Goal: Task Accomplishment & Management: Use online tool/utility

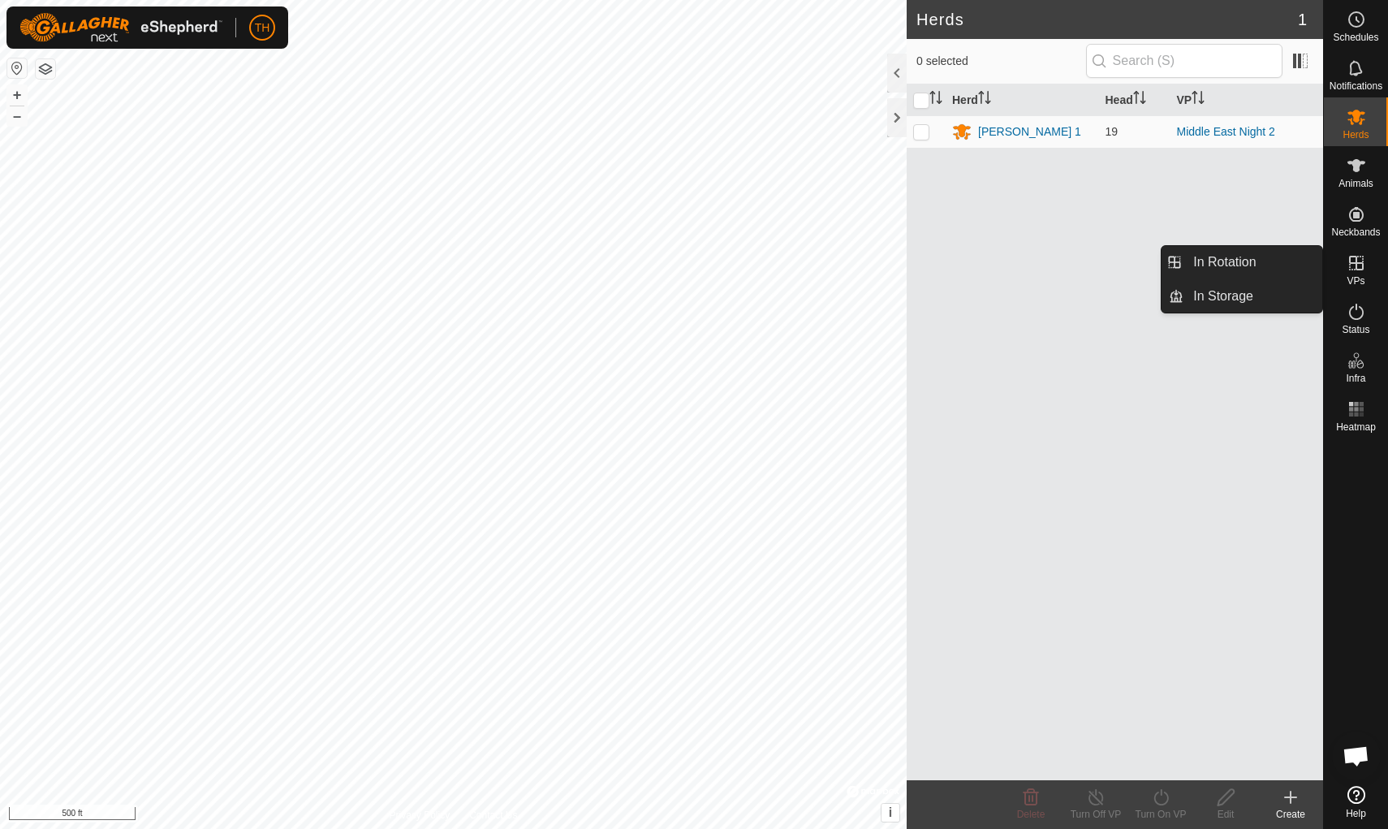
click at [1358, 271] on icon at bounding box center [1356, 262] width 19 height 19
click at [1257, 271] on link "In Rotation" at bounding box center [1252, 262] width 139 height 32
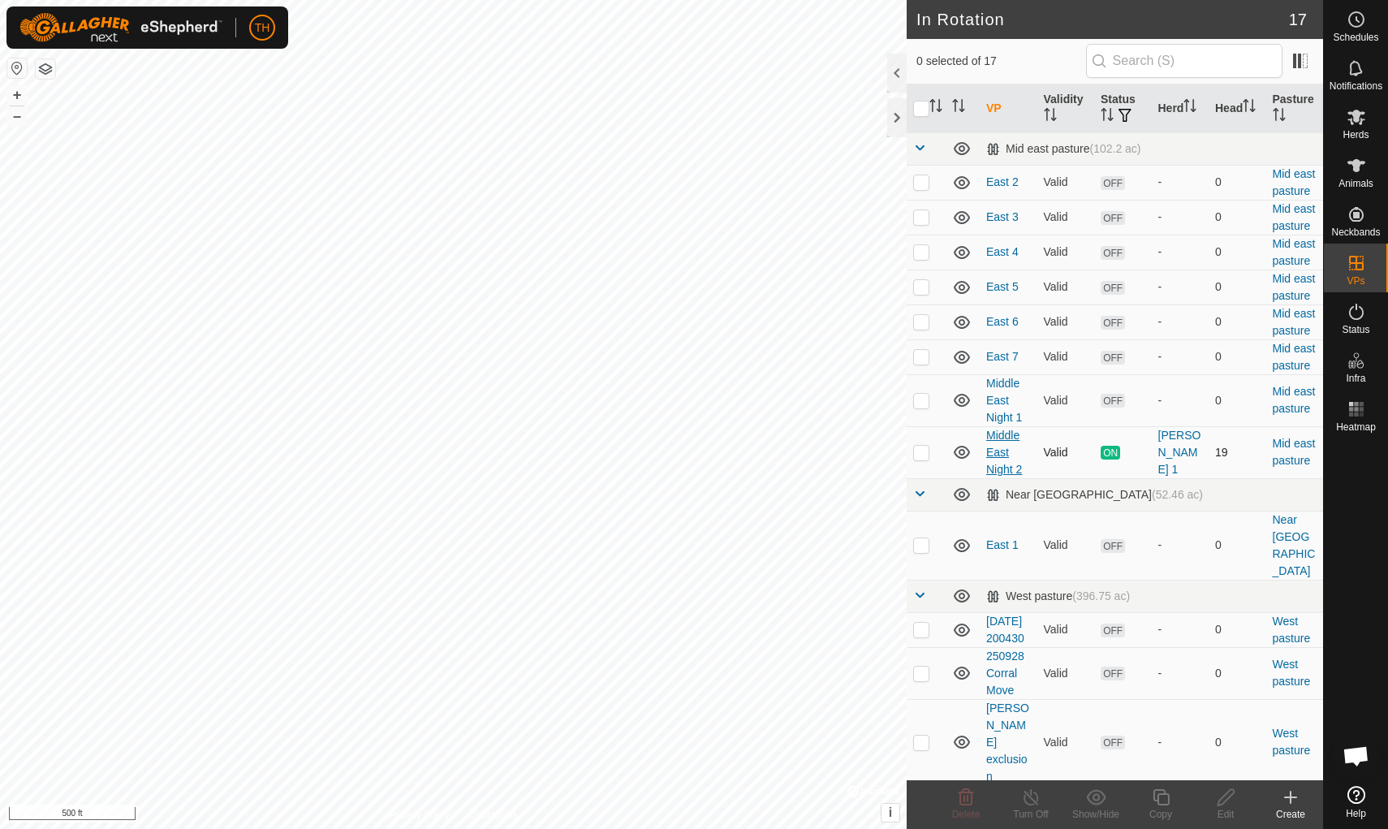
click at [998, 438] on link "Middle East Night 2" at bounding box center [1004, 452] width 36 height 47
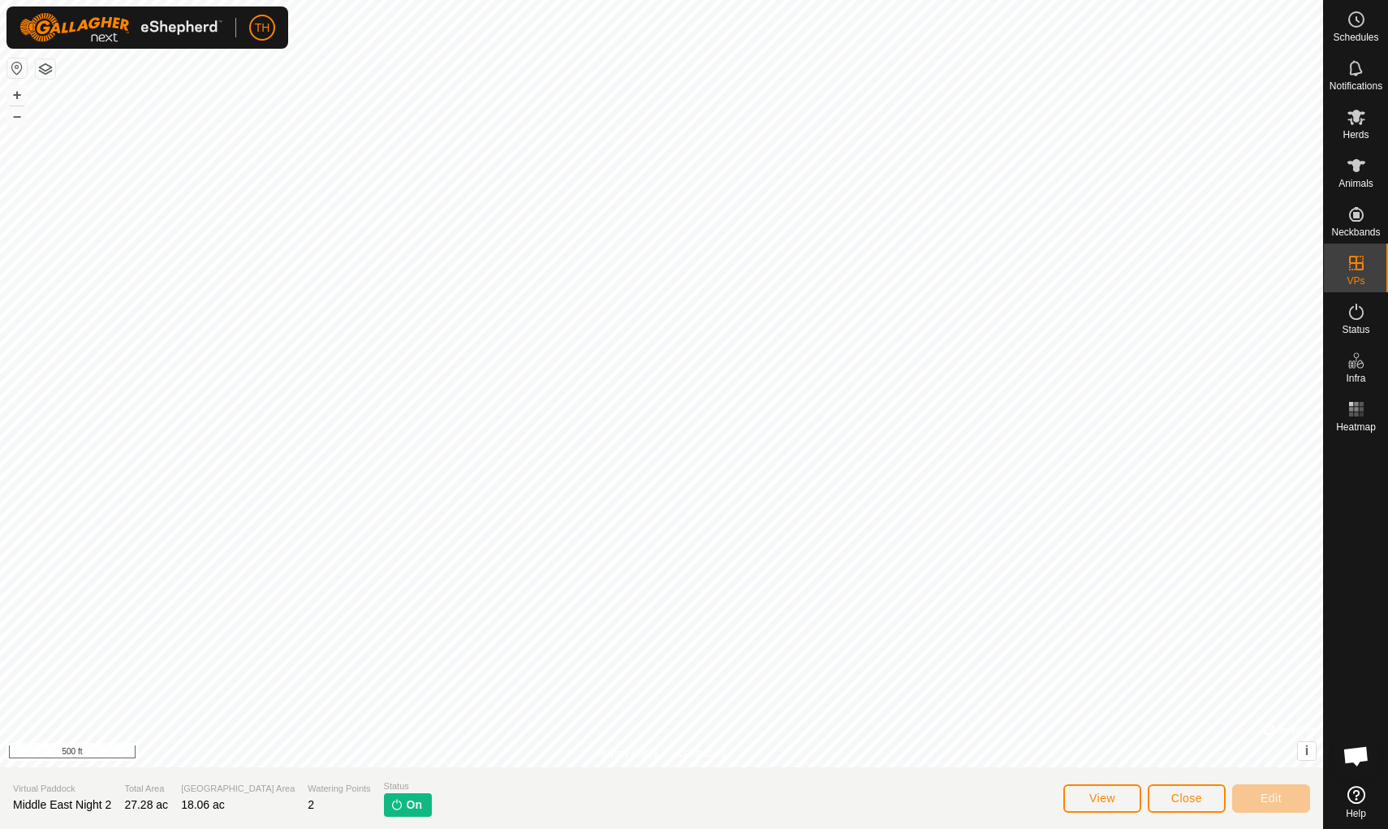
click at [1102, 793] on span "View" at bounding box center [1102, 797] width 26 height 13
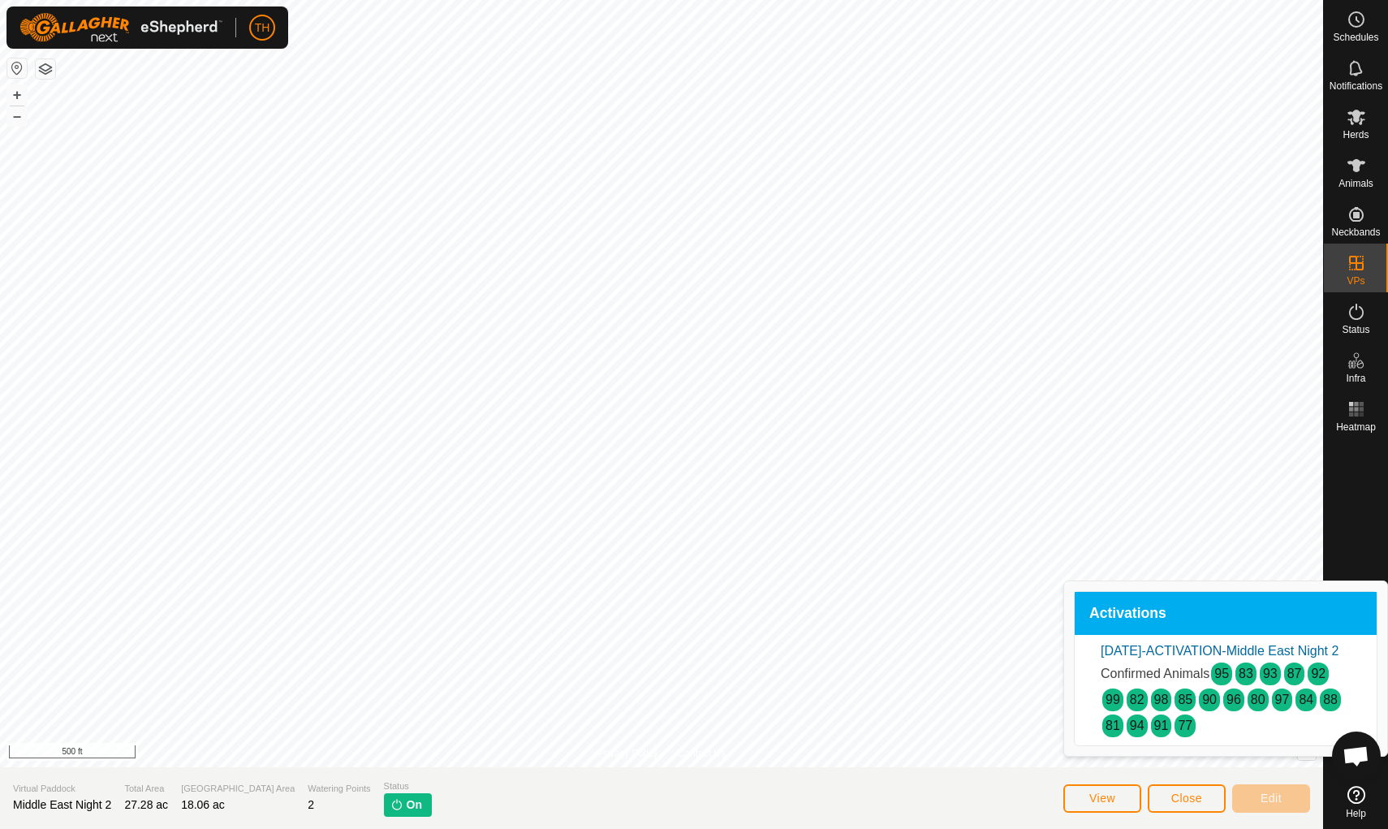
click at [1182, 800] on span "Close" at bounding box center [1186, 797] width 31 height 13
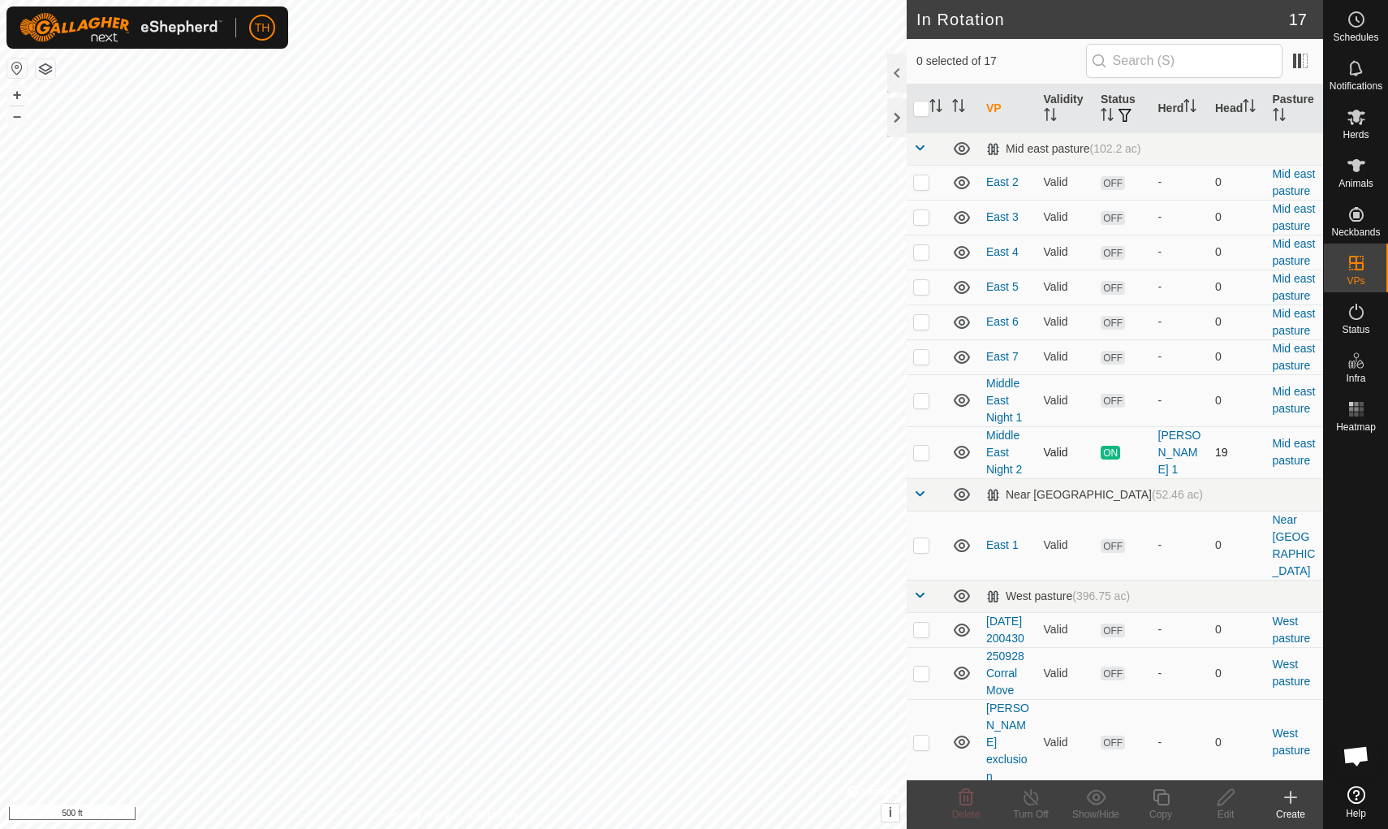
click at [919, 458] on p-checkbox at bounding box center [921, 452] width 16 height 13
checkbox input "true"
click at [1166, 803] on icon at bounding box center [1161, 796] width 20 height 19
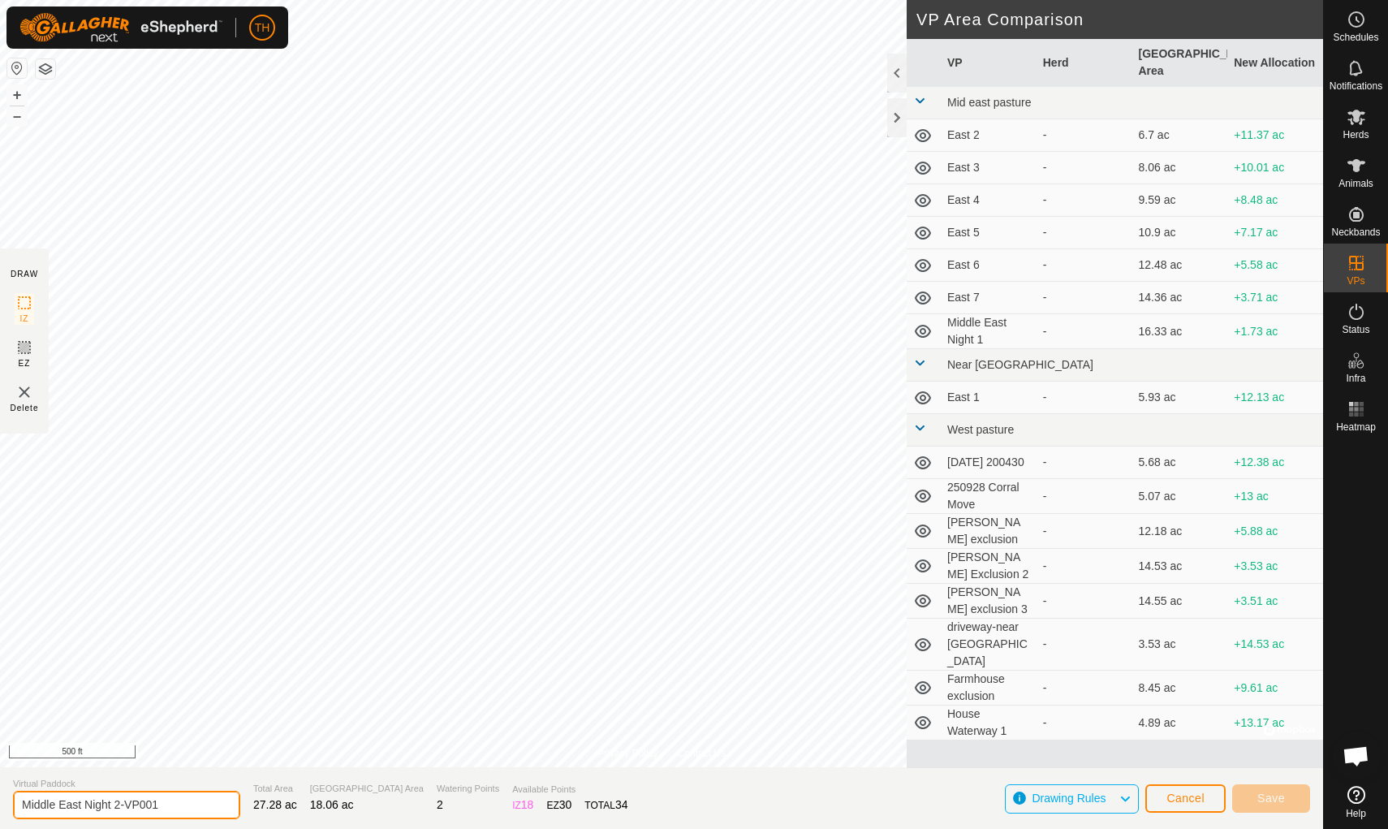
click at [170, 804] on input "Middle East Night 2-VP001" at bounding box center [126, 805] width 227 height 28
type input "Middle East Night 3"
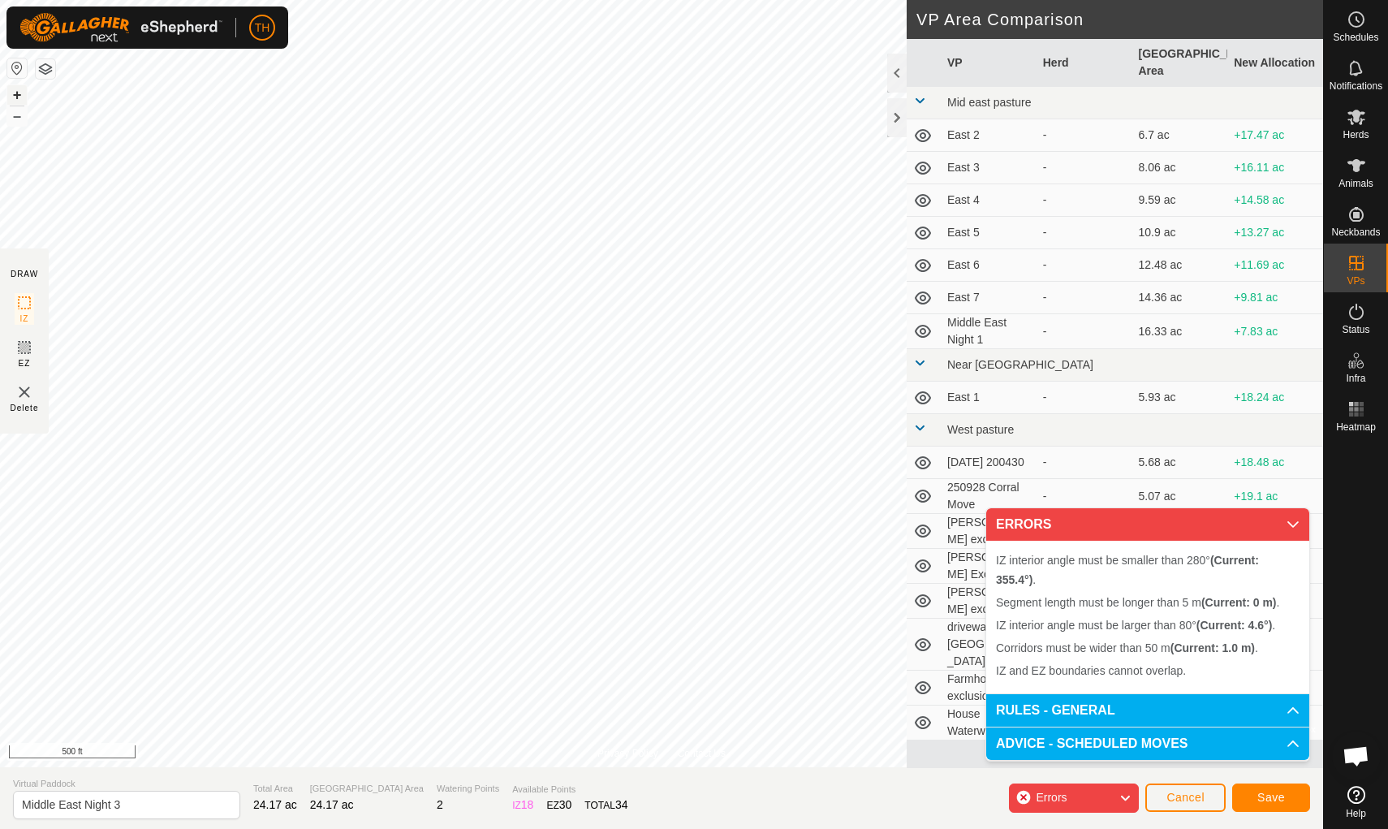
click at [17, 95] on button "+" at bounding box center [16, 94] width 19 height 19
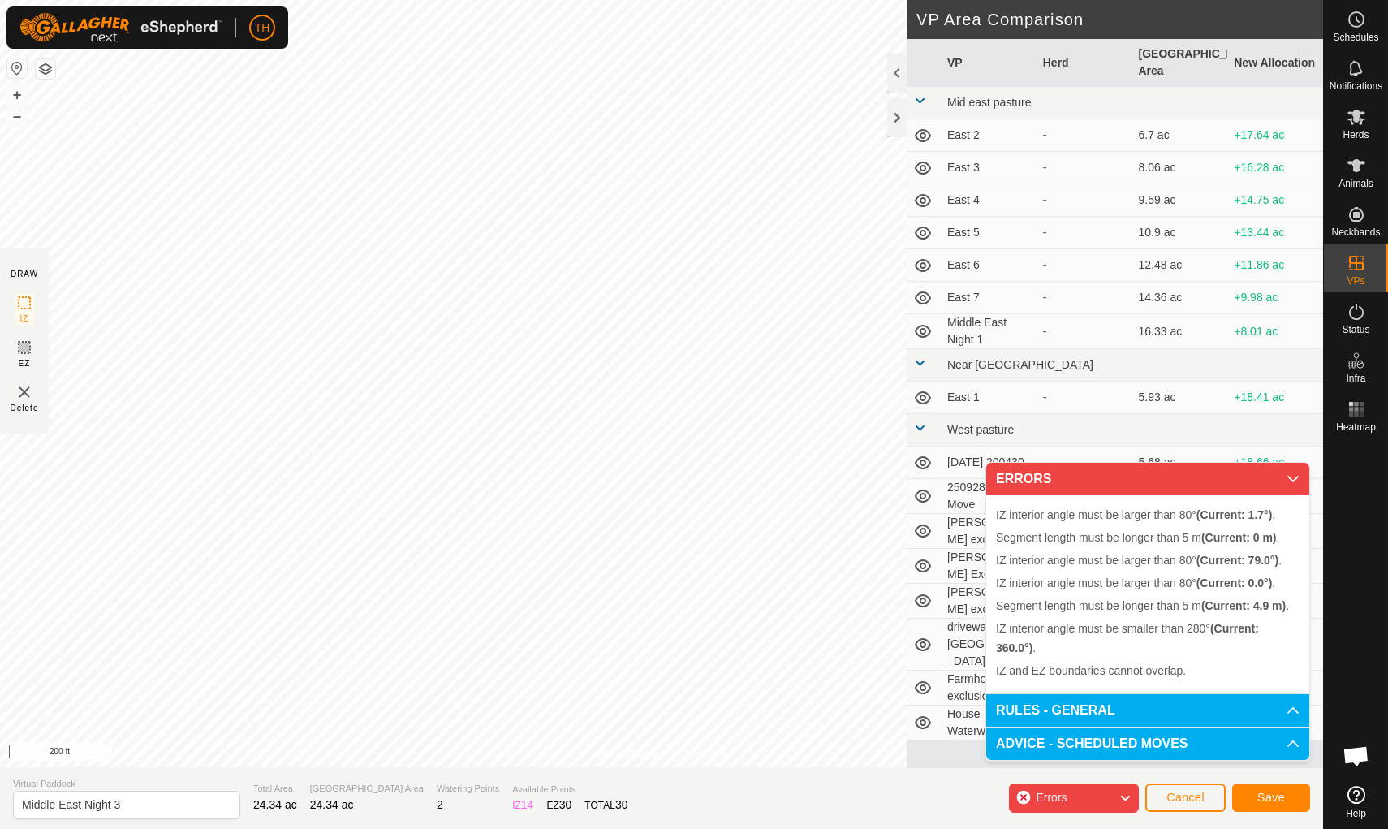
click at [21, 396] on img at bounding box center [24, 391] width 19 height 19
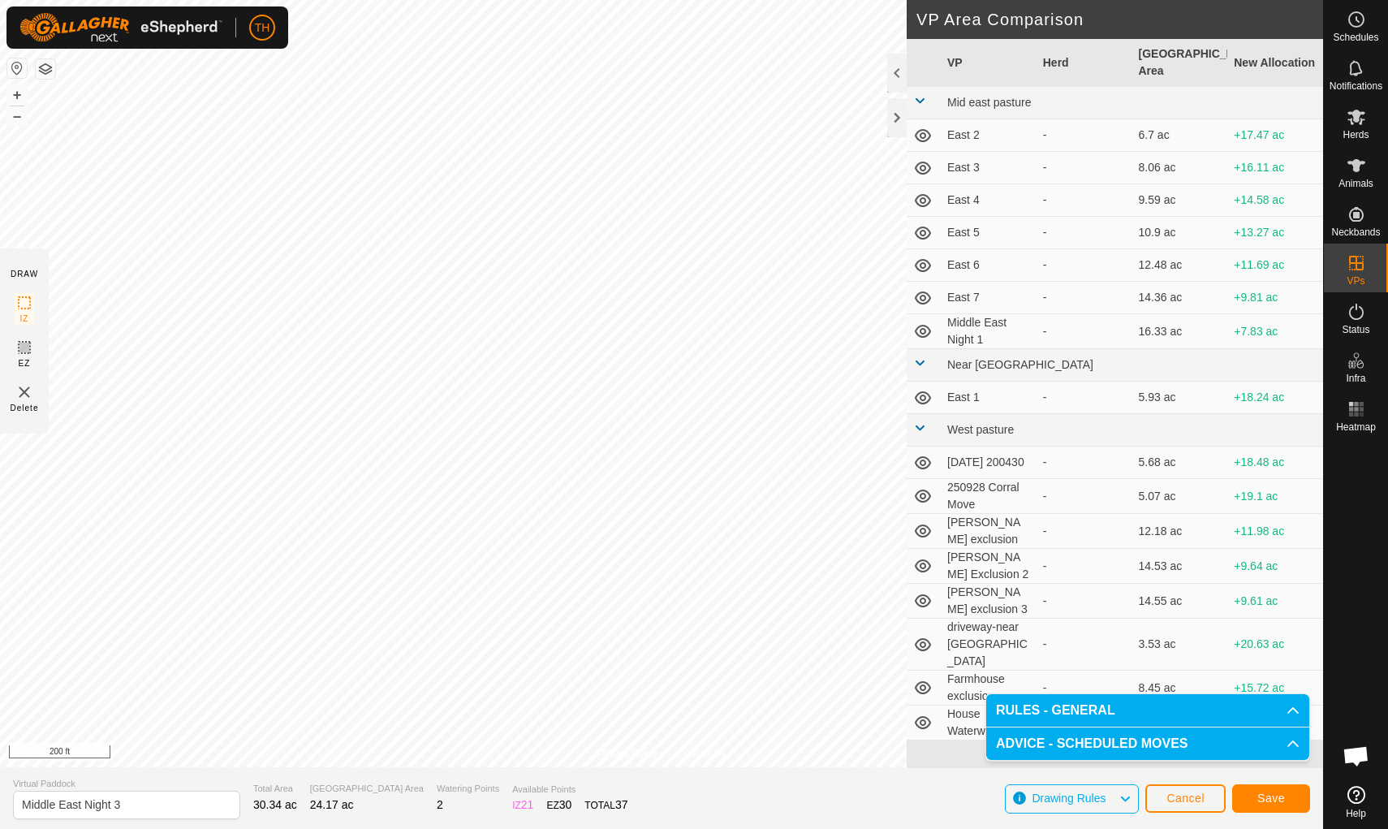
click at [1266, 795] on span "Save" at bounding box center [1271, 797] width 28 height 13
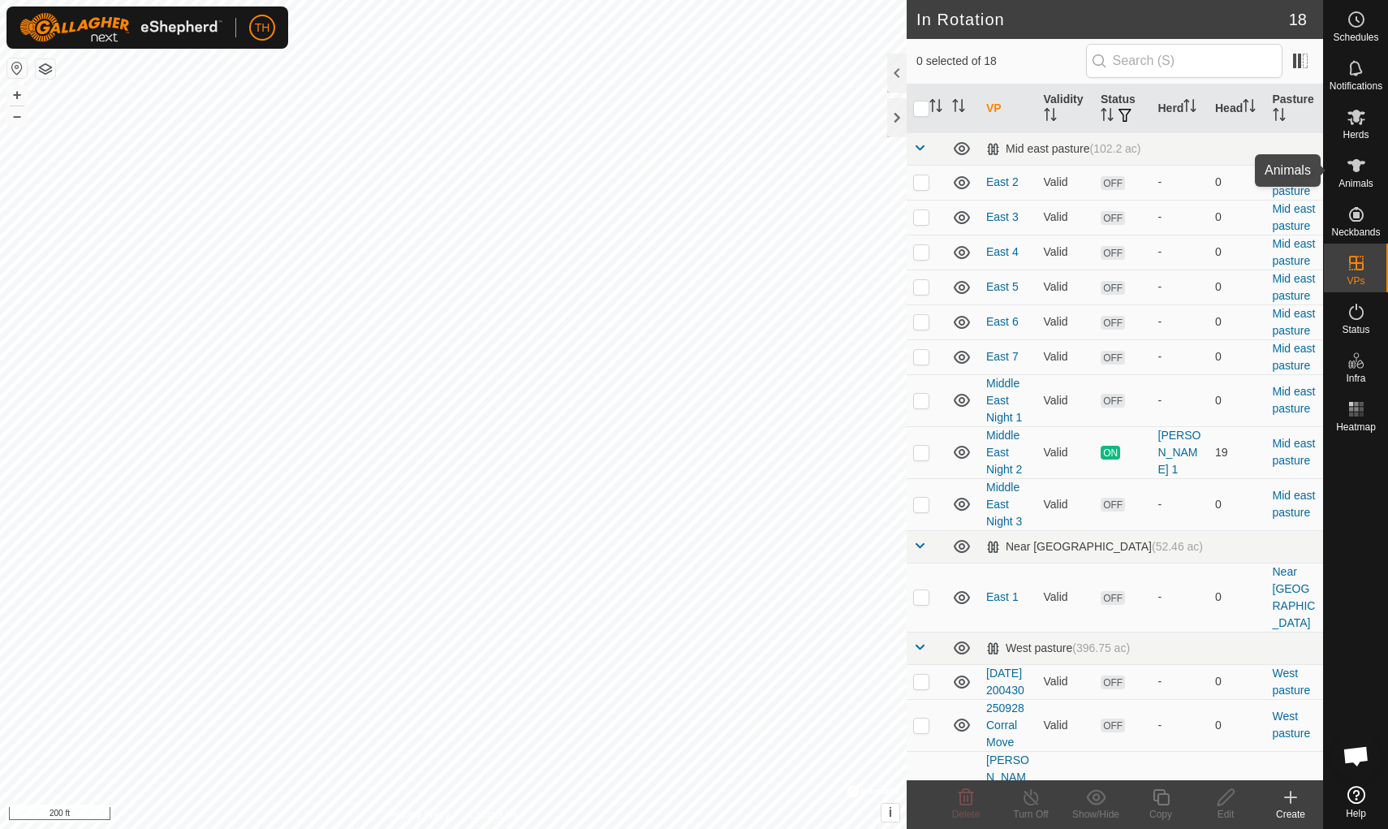
click at [1356, 159] on icon at bounding box center [1356, 165] width 18 height 13
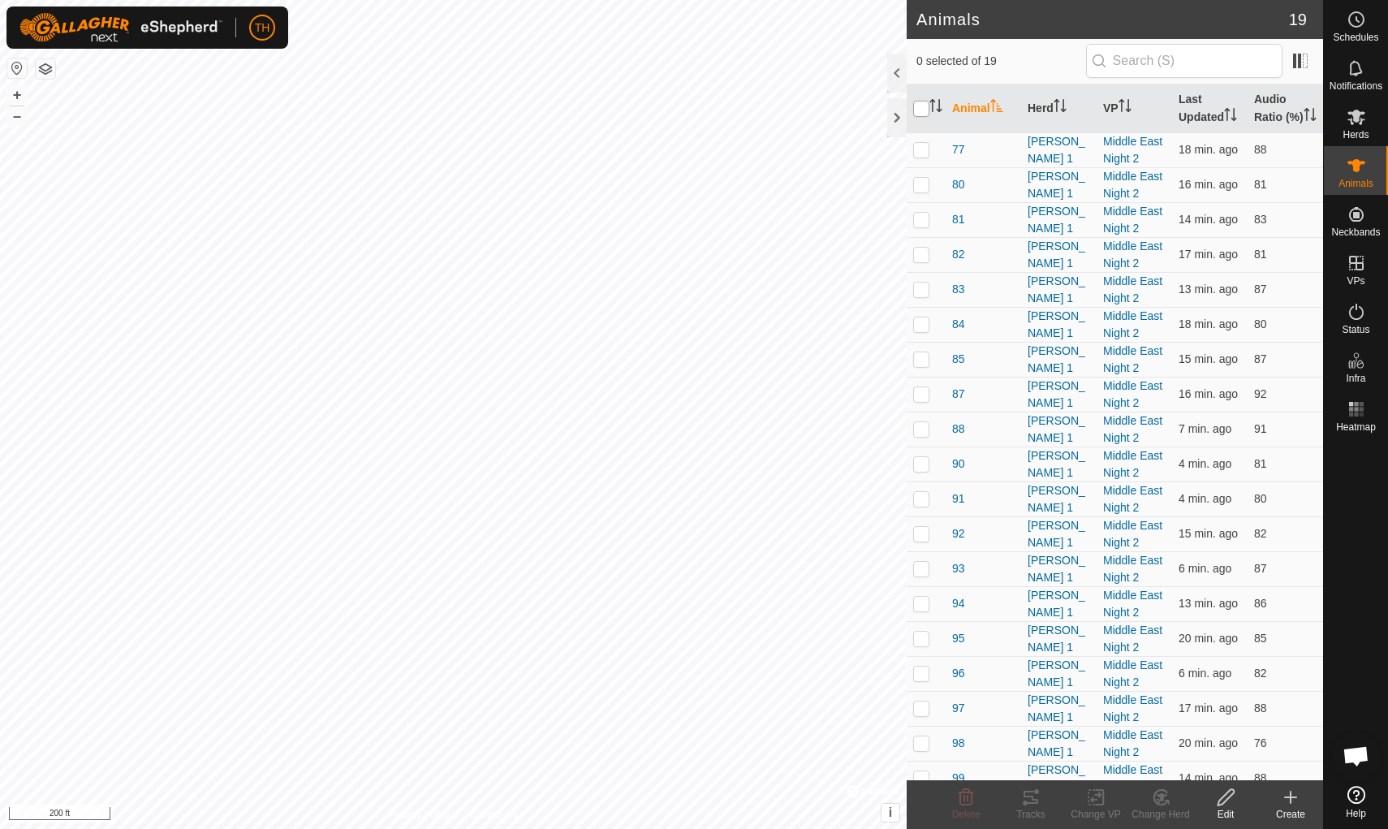
click at [925, 117] on input "checkbox" at bounding box center [921, 109] width 16 height 16
checkbox input "true"
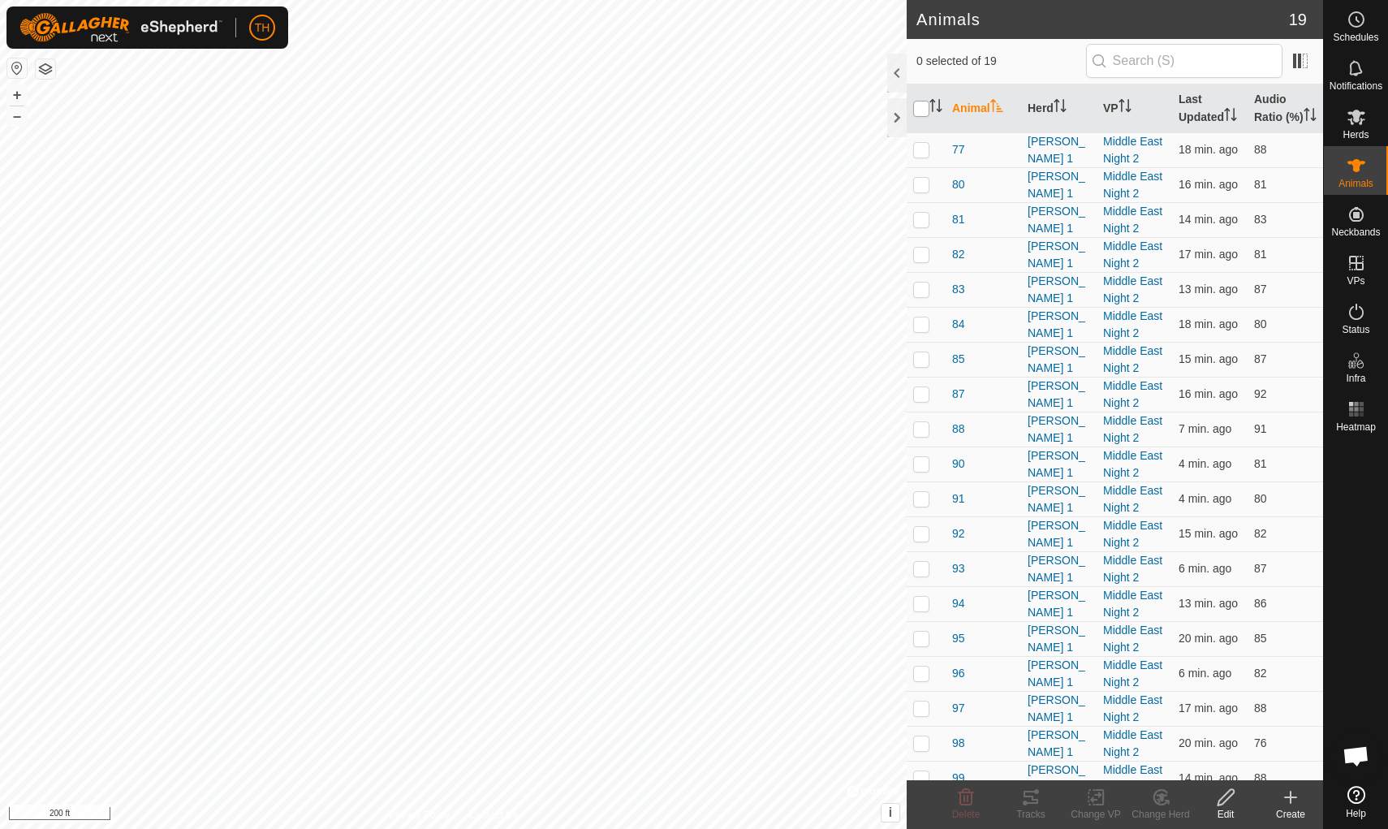
checkbox input "true"
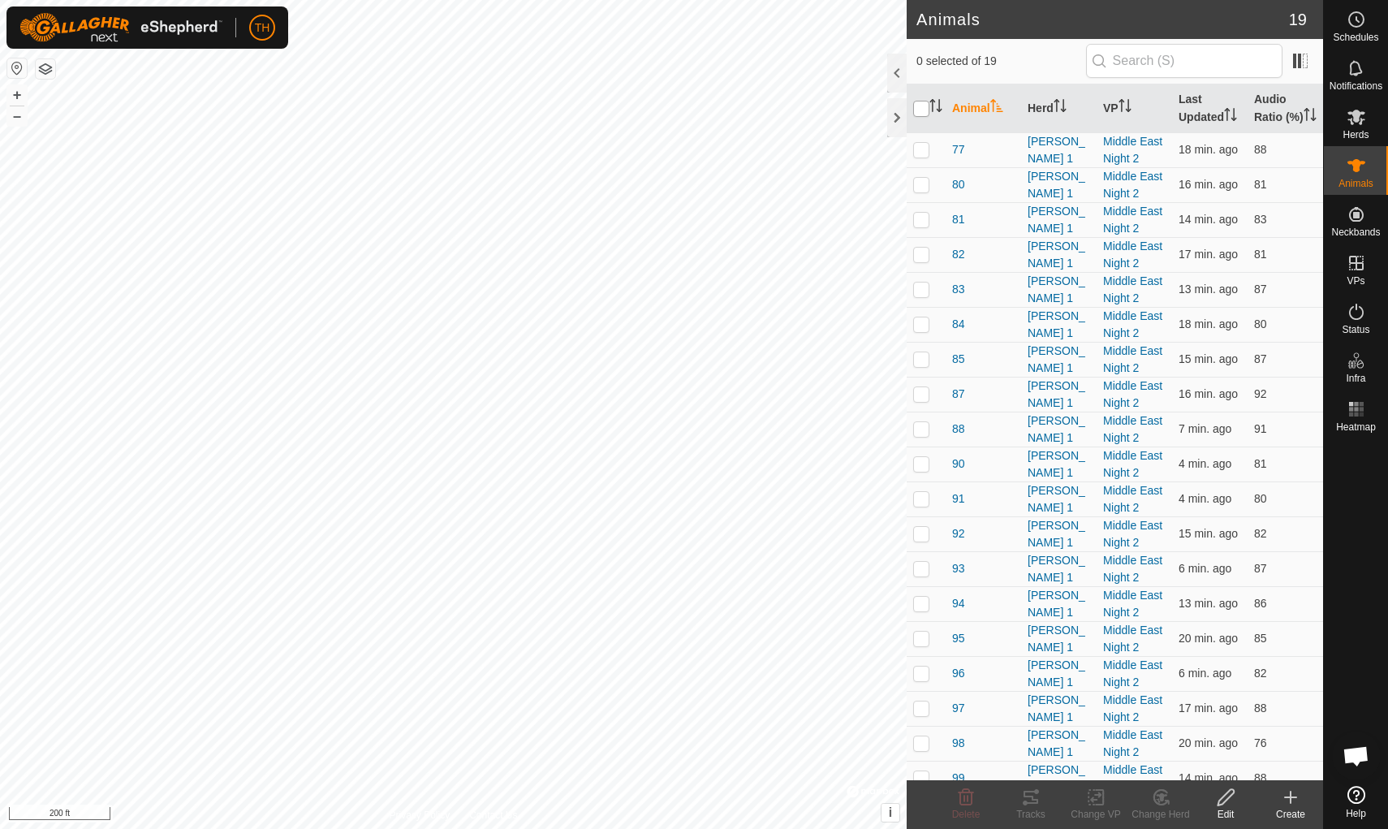
checkbox input "true"
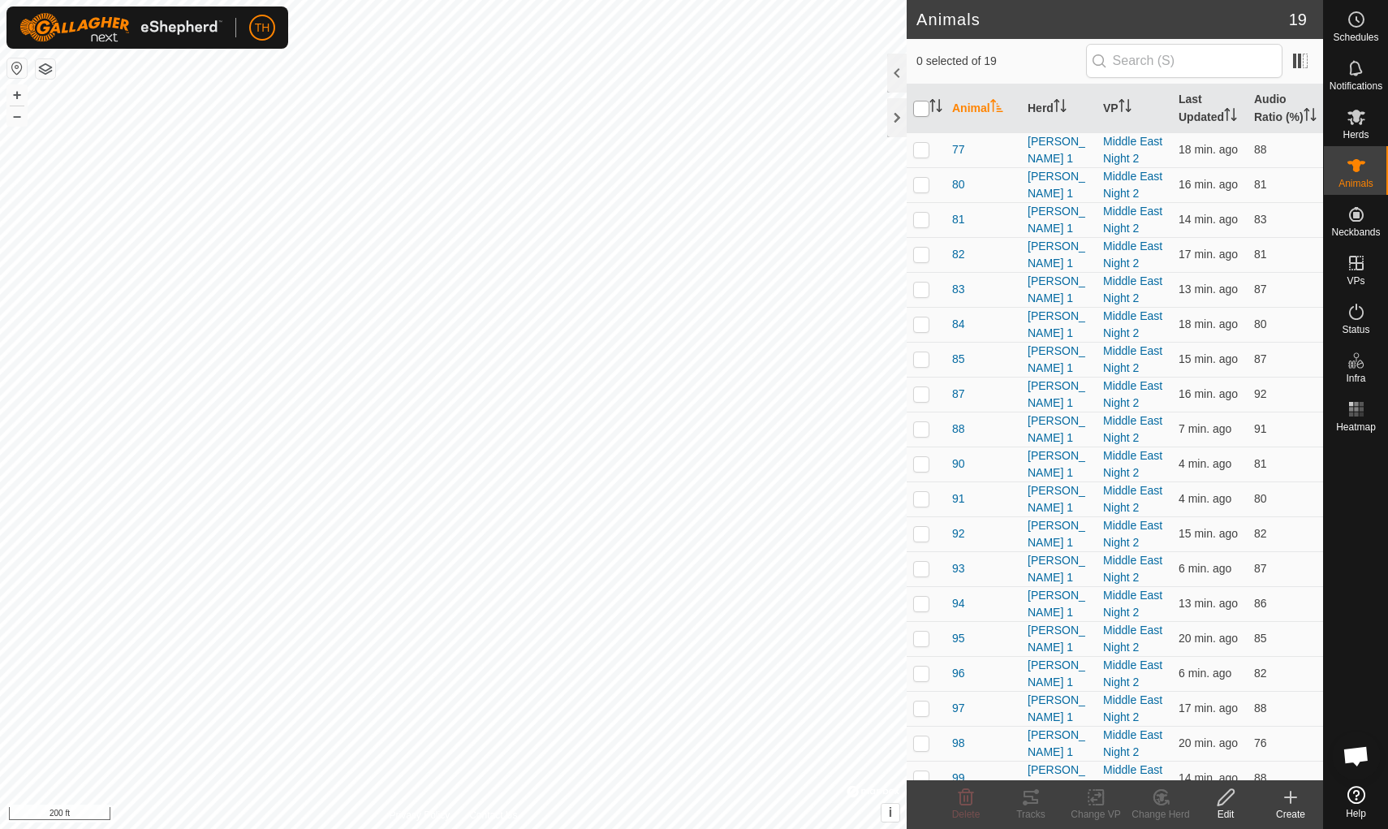
checkbox input "true"
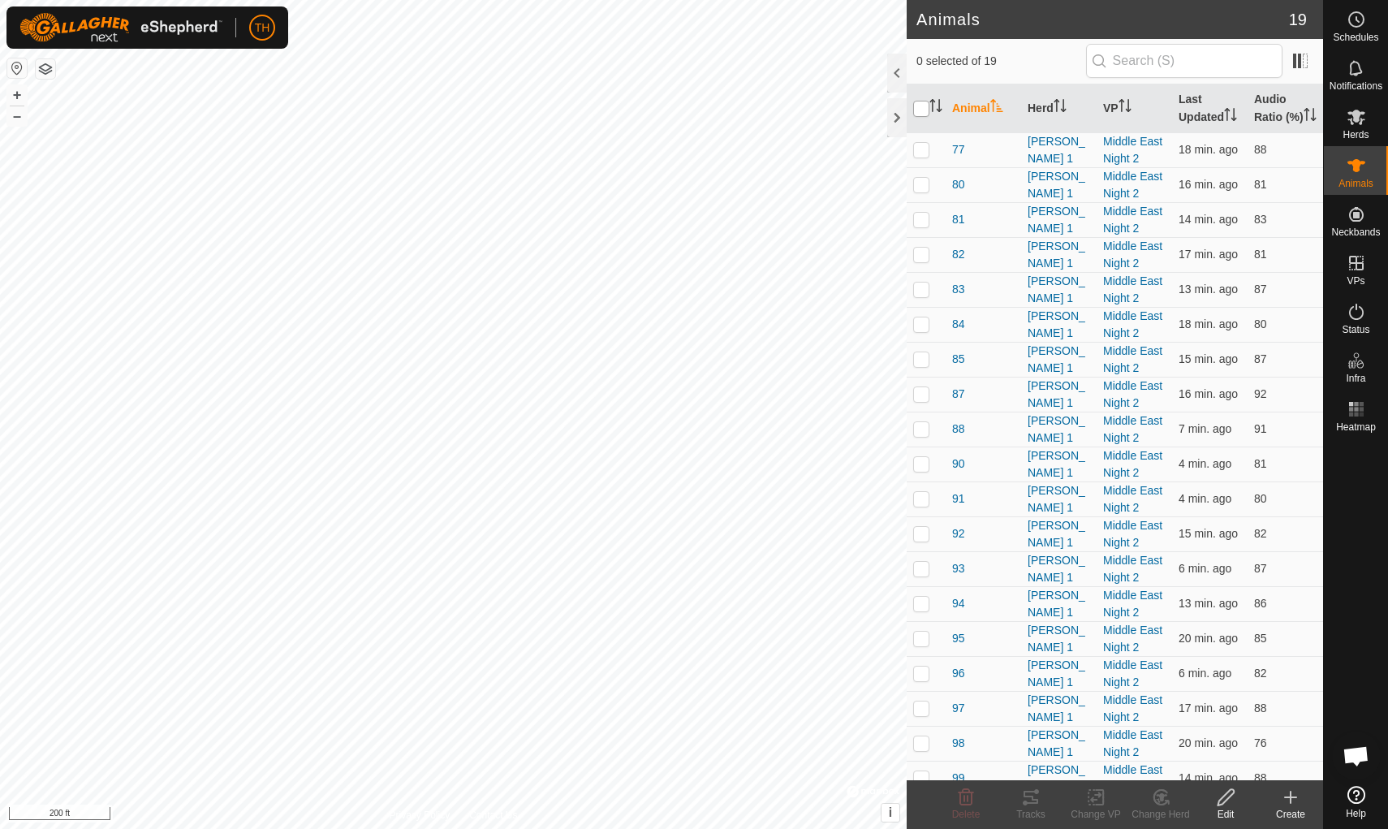
checkbox input "true"
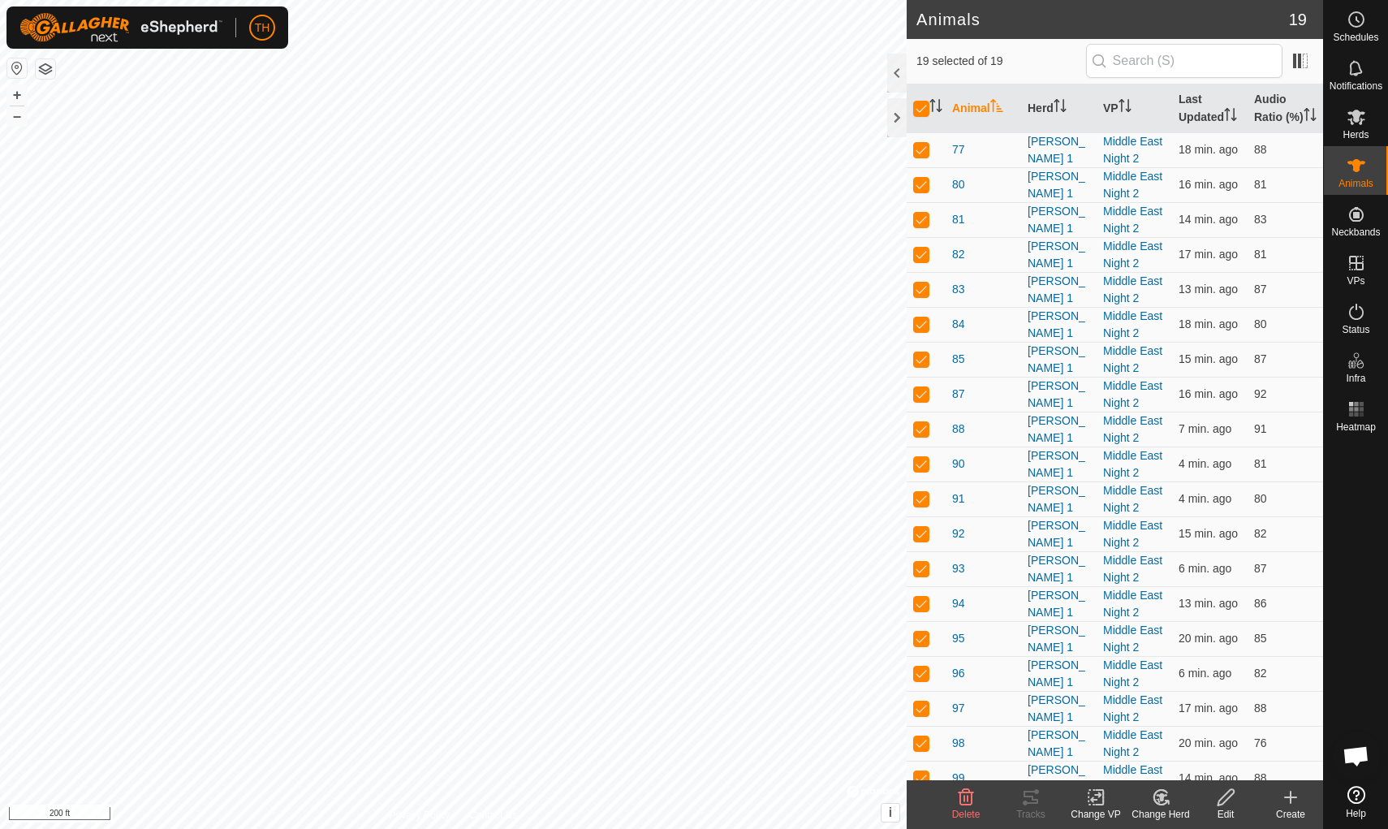
click at [1094, 796] on icon at bounding box center [1096, 796] width 20 height 19
click at [1128, 728] on span "Choose VP..." at bounding box center [1137, 727] width 75 height 19
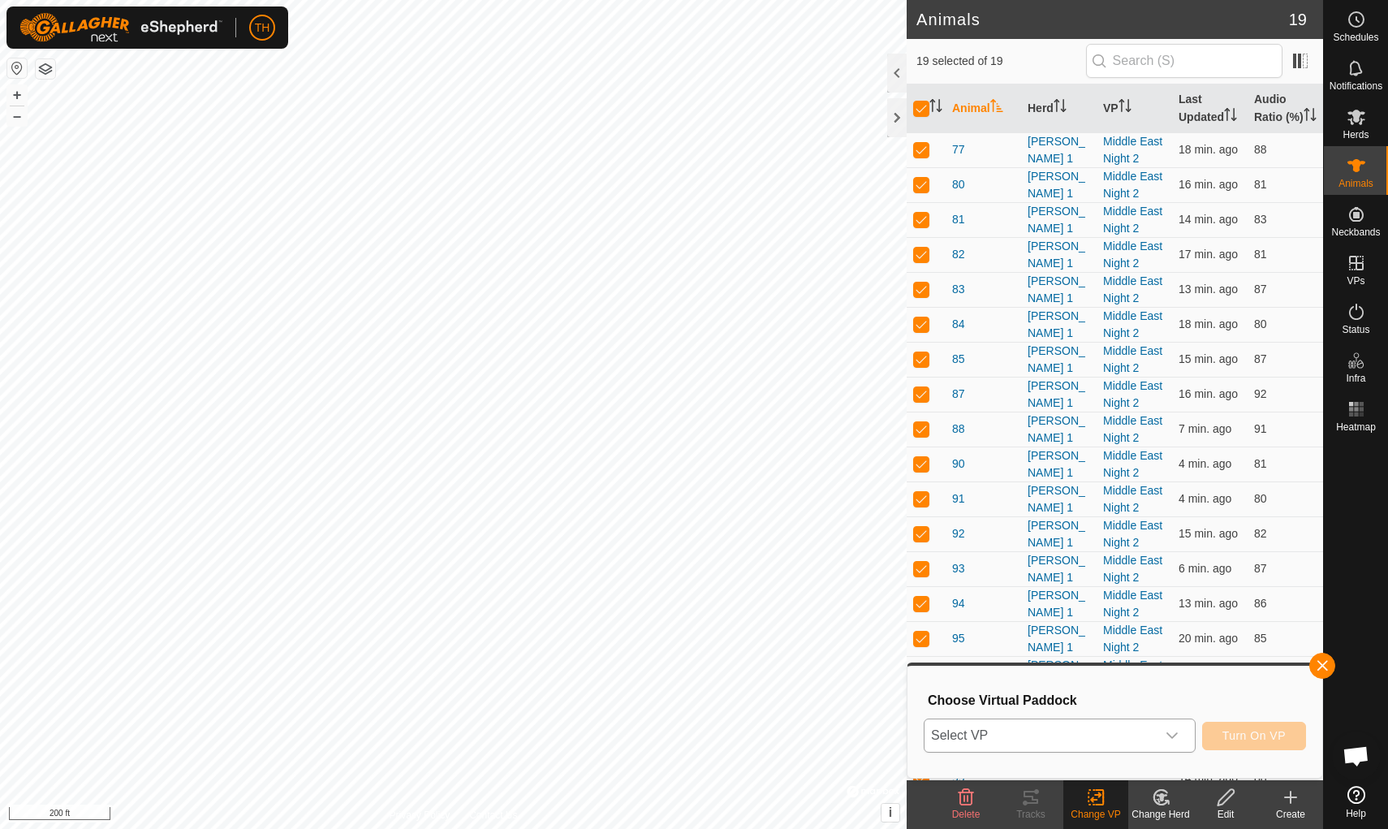
click at [1112, 738] on span "Select VP" at bounding box center [1040, 735] width 231 height 32
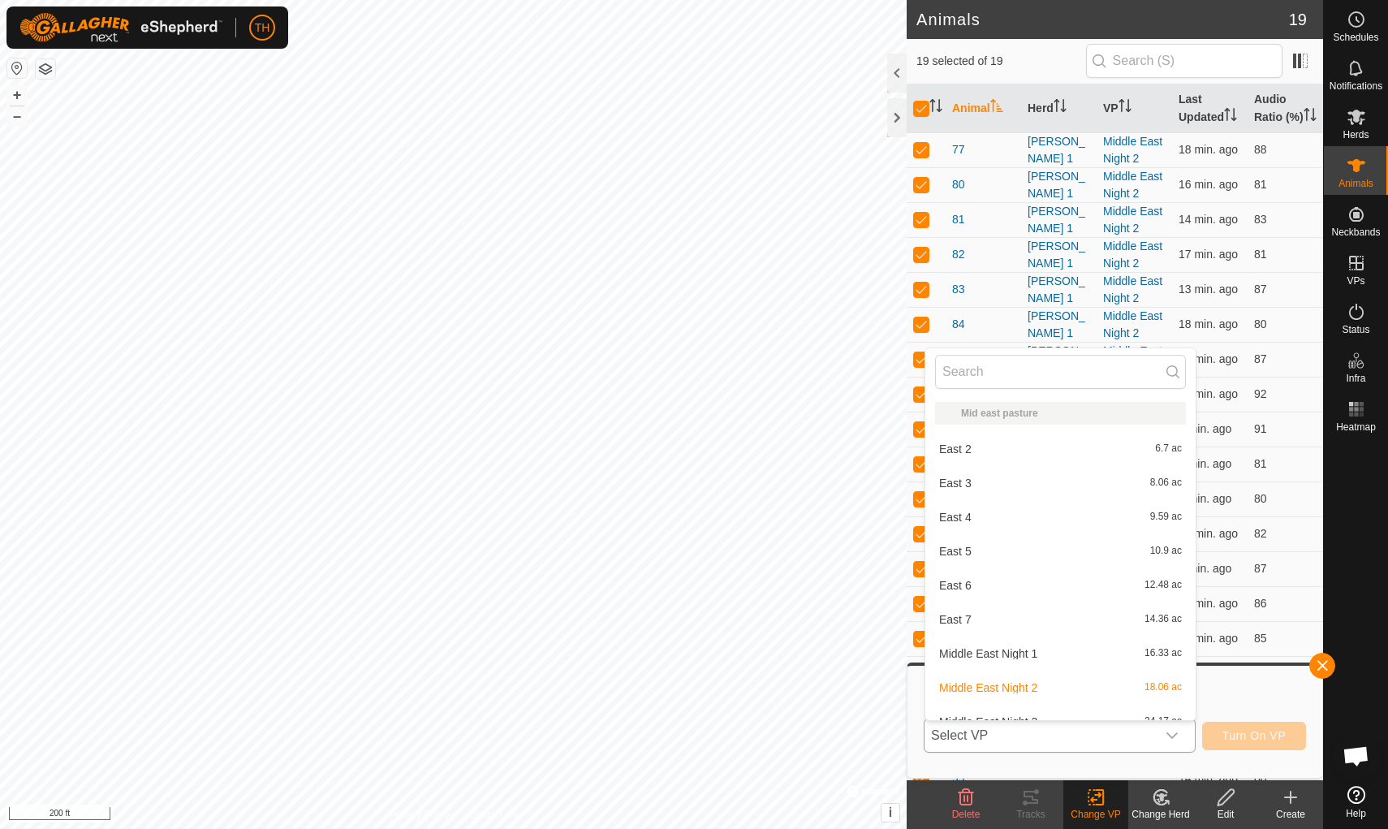
scroll to position [18, 0]
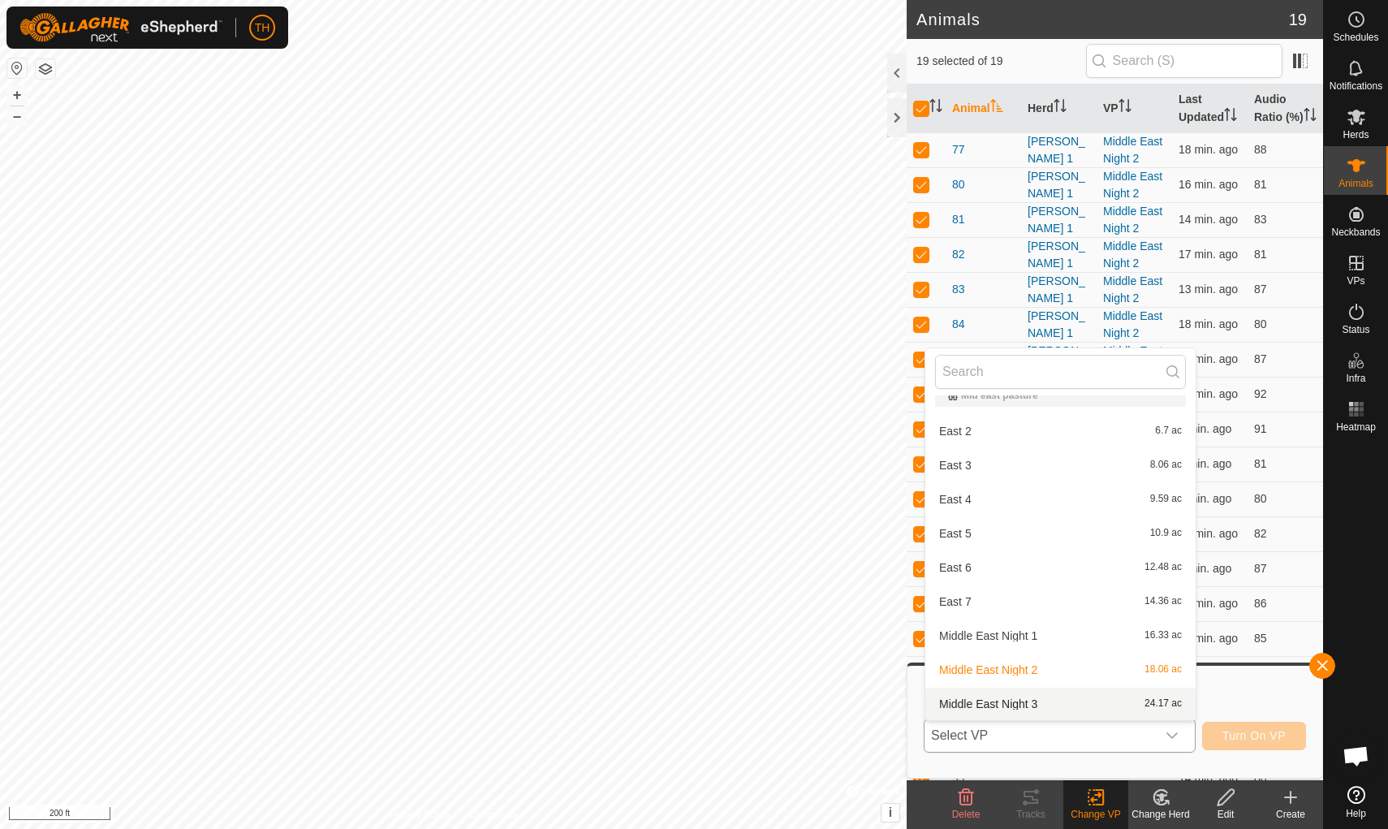
click at [1019, 701] on span "Middle East Night 3" at bounding box center [988, 703] width 98 height 11
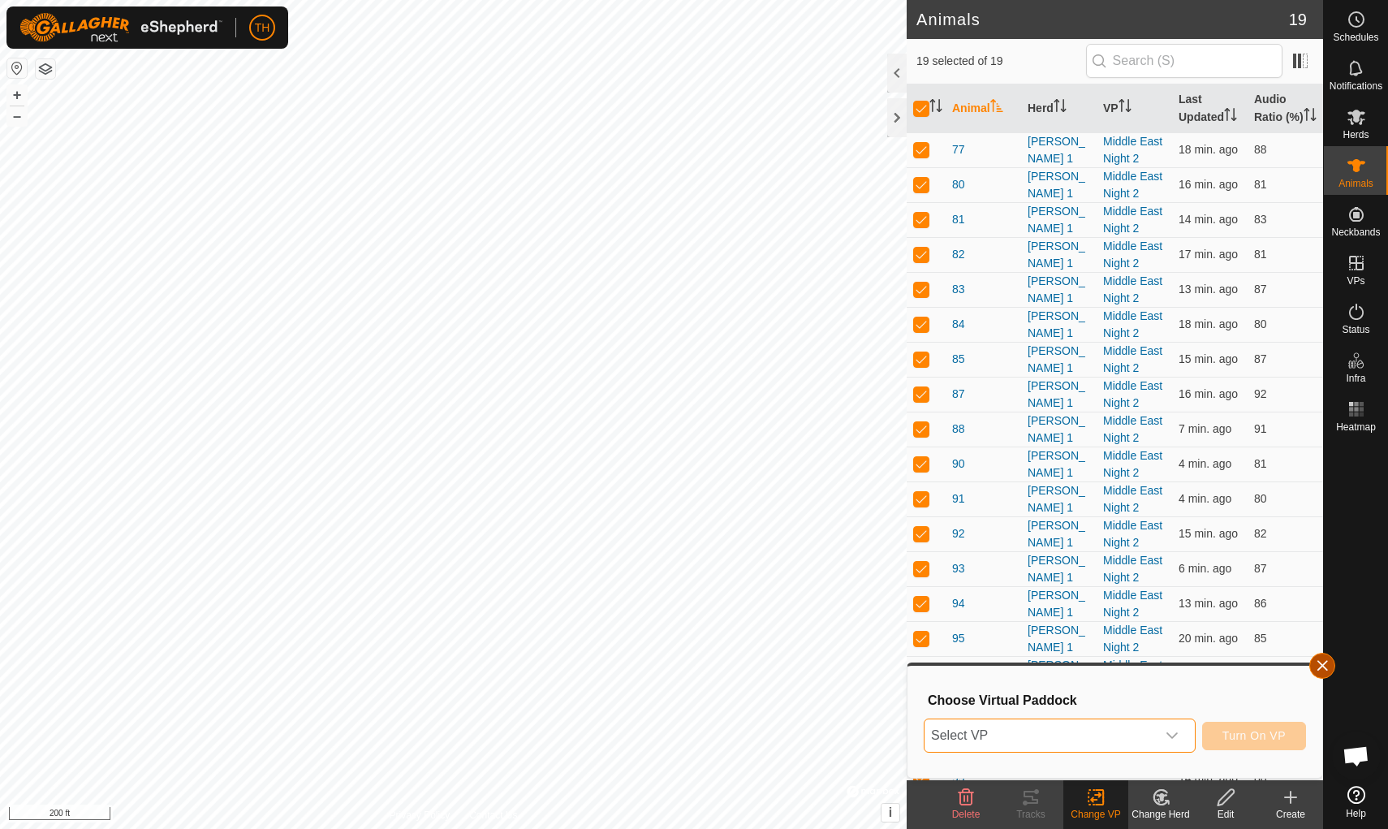
click at [1323, 668] on span "button" at bounding box center [1322, 665] width 13 height 13
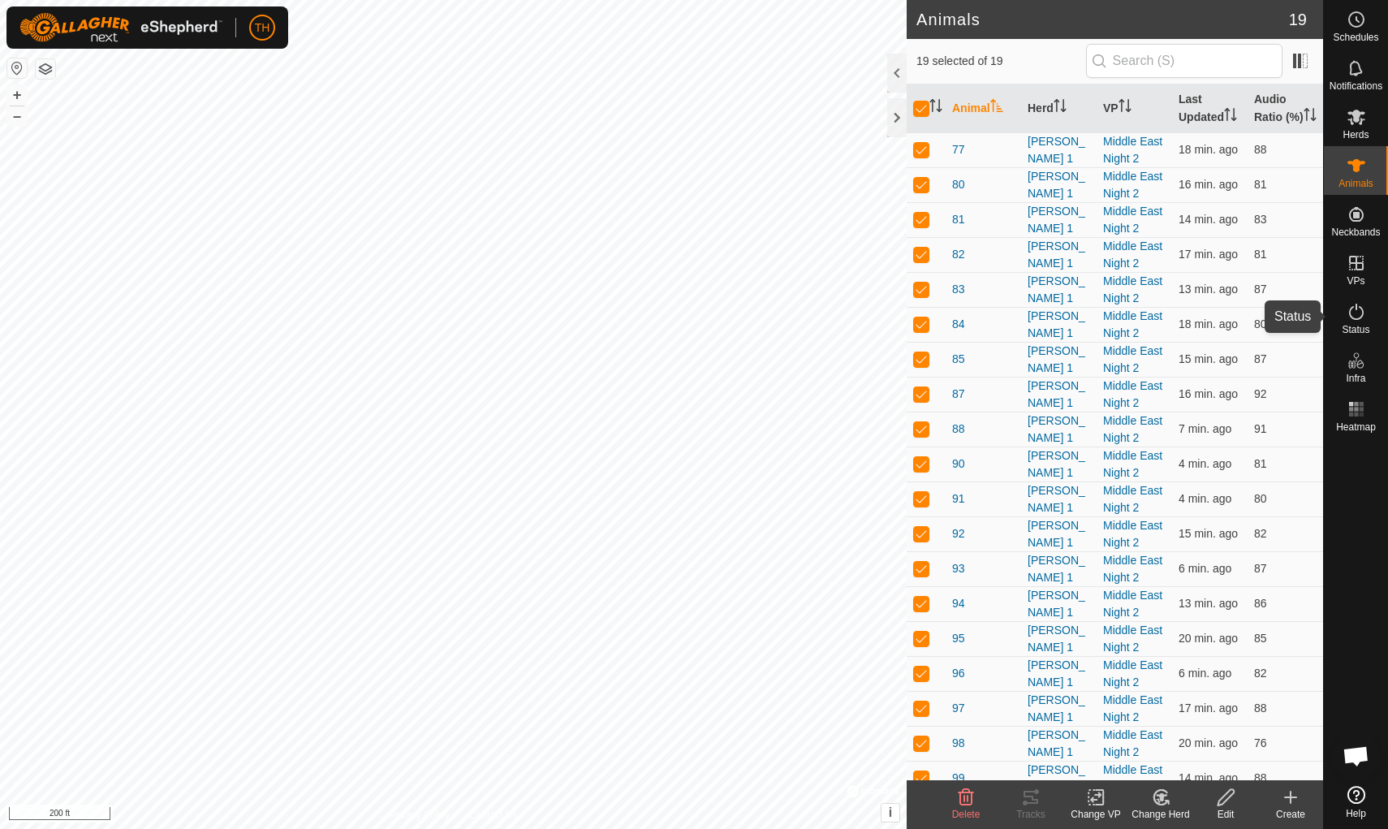
click at [1366, 313] on es-activation-svg-icon at bounding box center [1356, 312] width 29 height 26
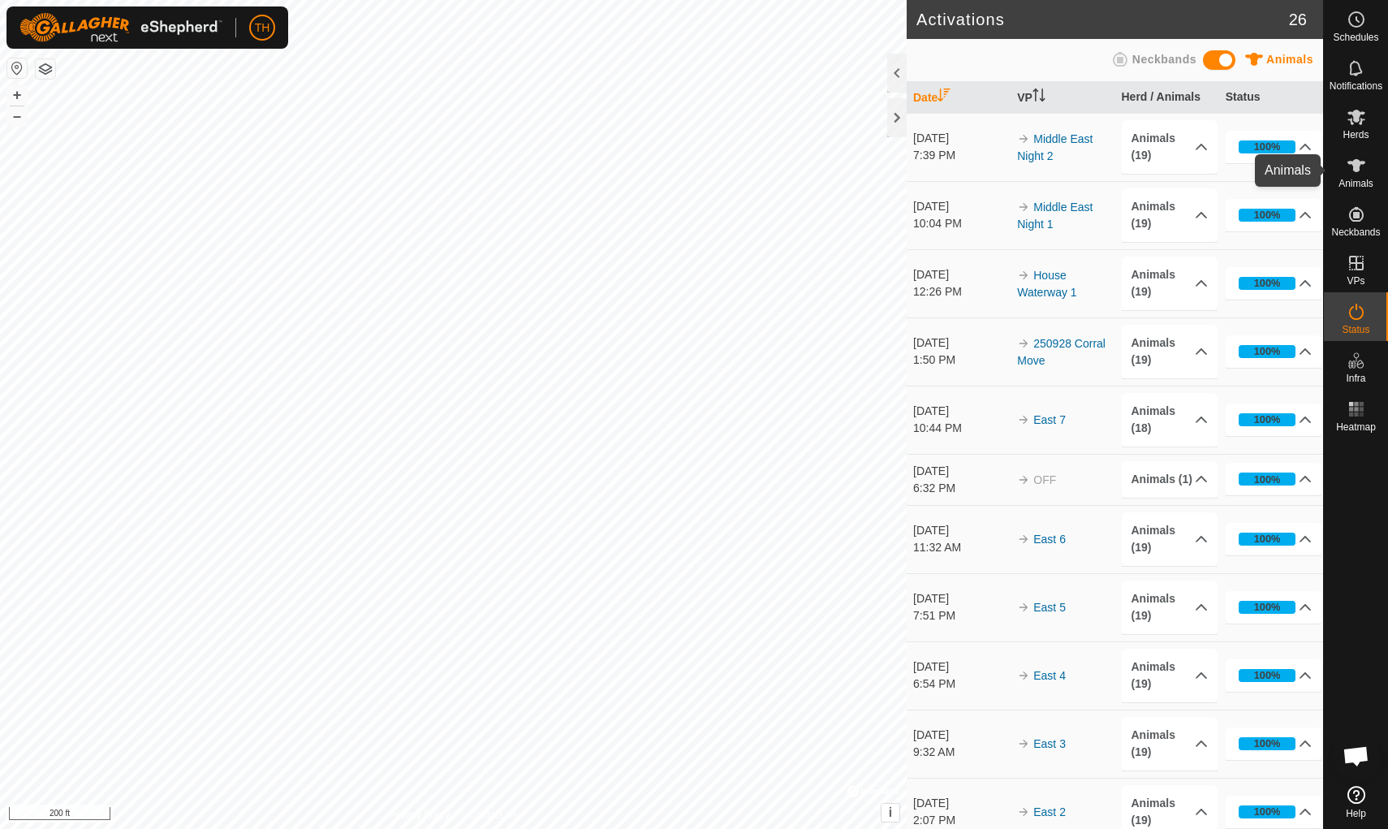
click at [1365, 175] on icon at bounding box center [1356, 165] width 19 height 19
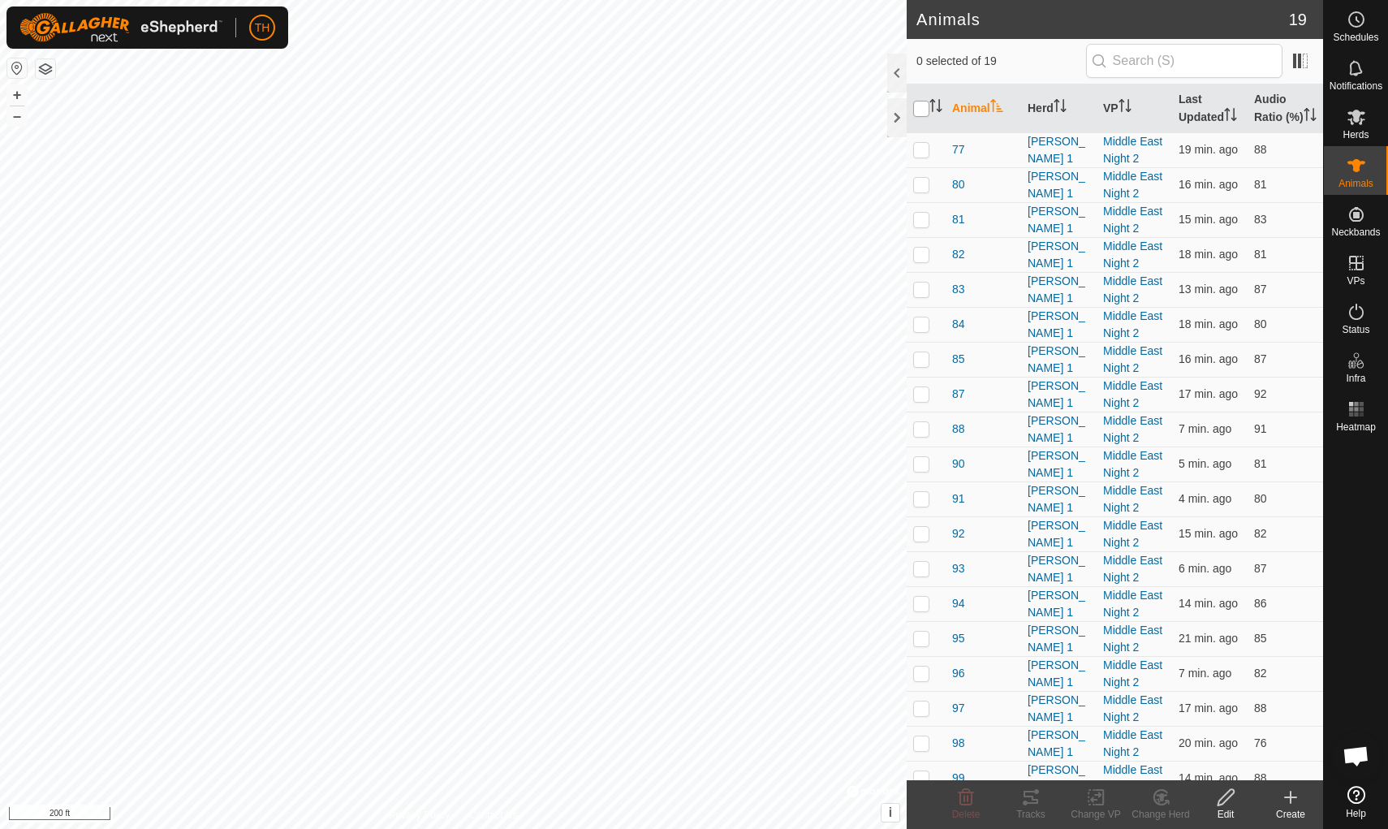
click at [920, 117] on input "checkbox" at bounding box center [921, 109] width 16 height 16
checkbox input "true"
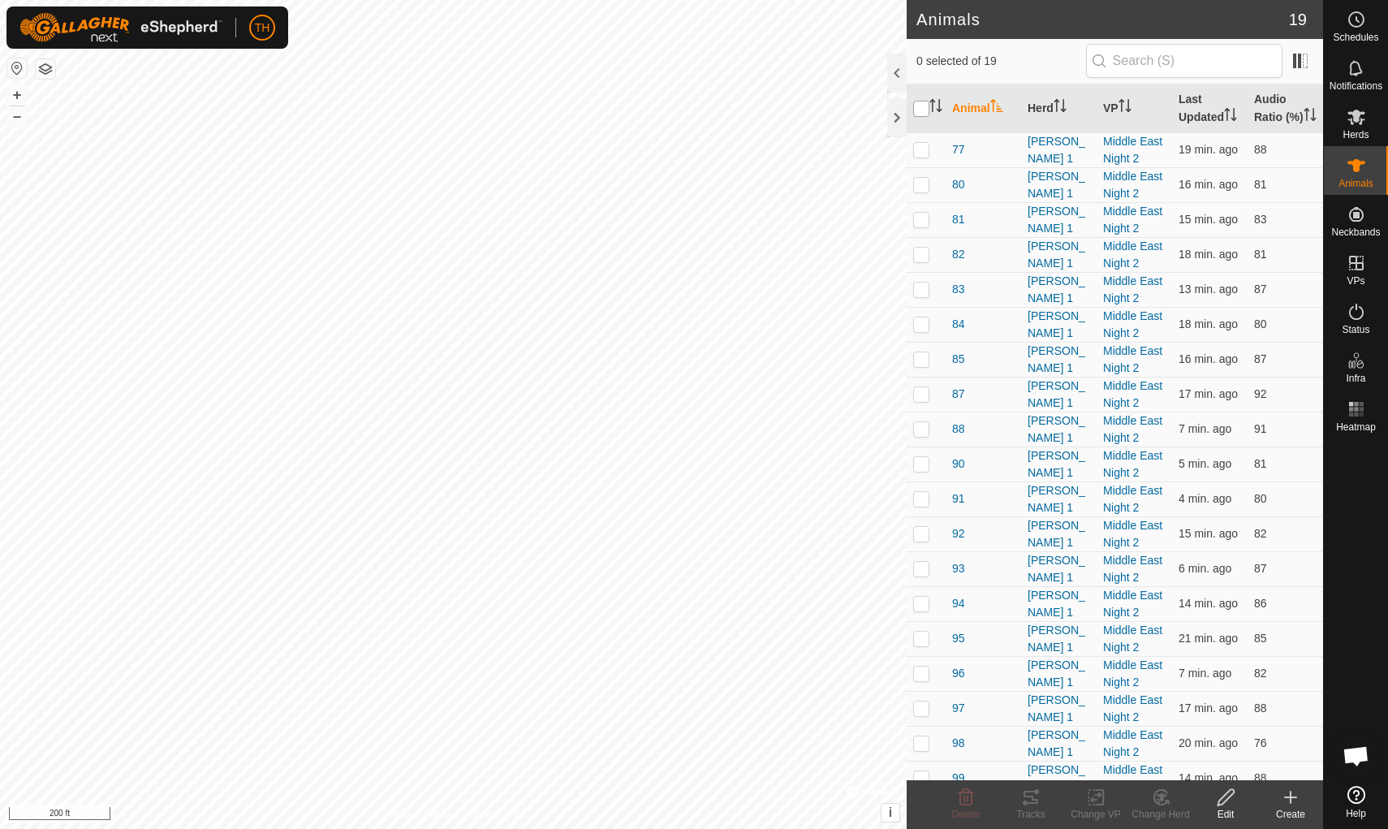
checkbox input "true"
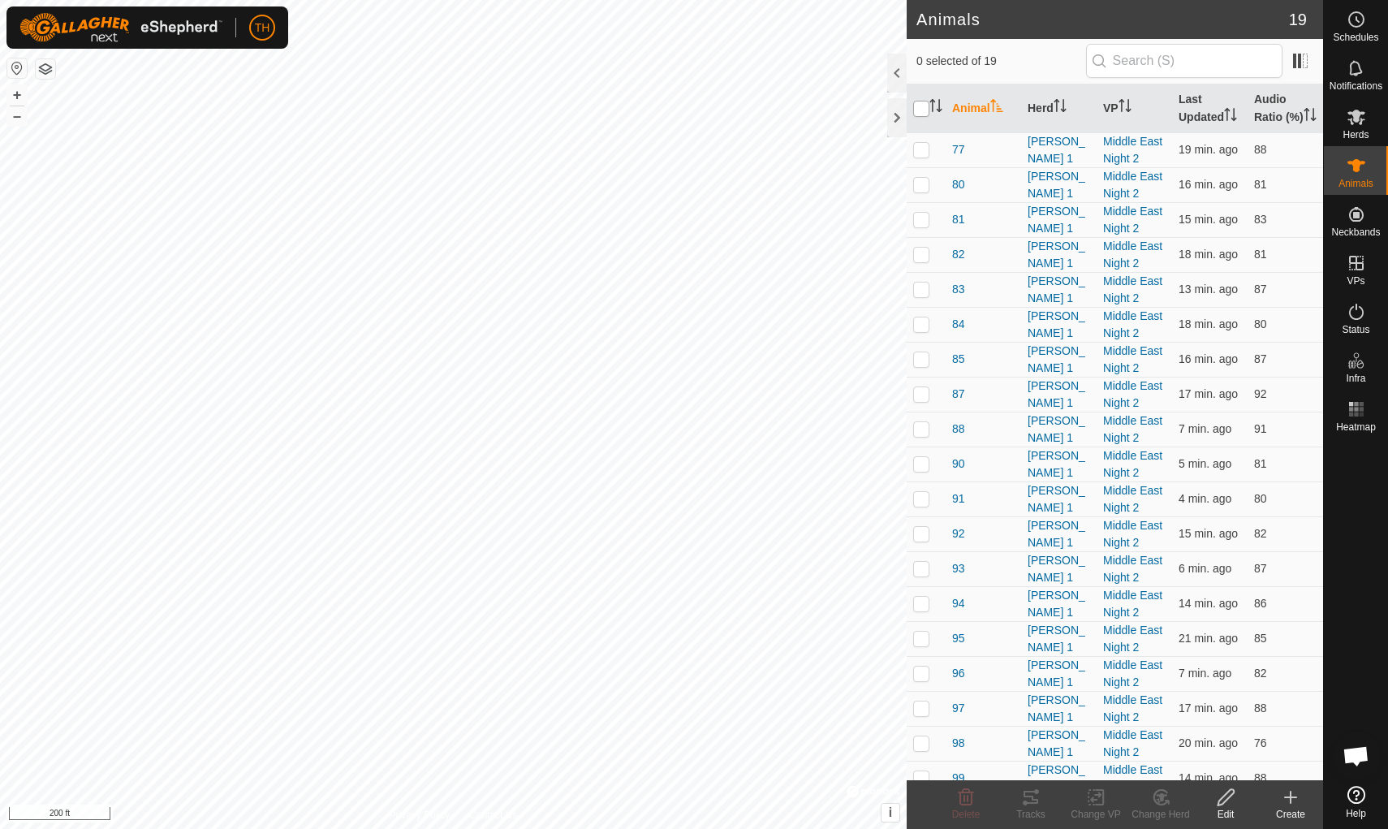
checkbox input "true"
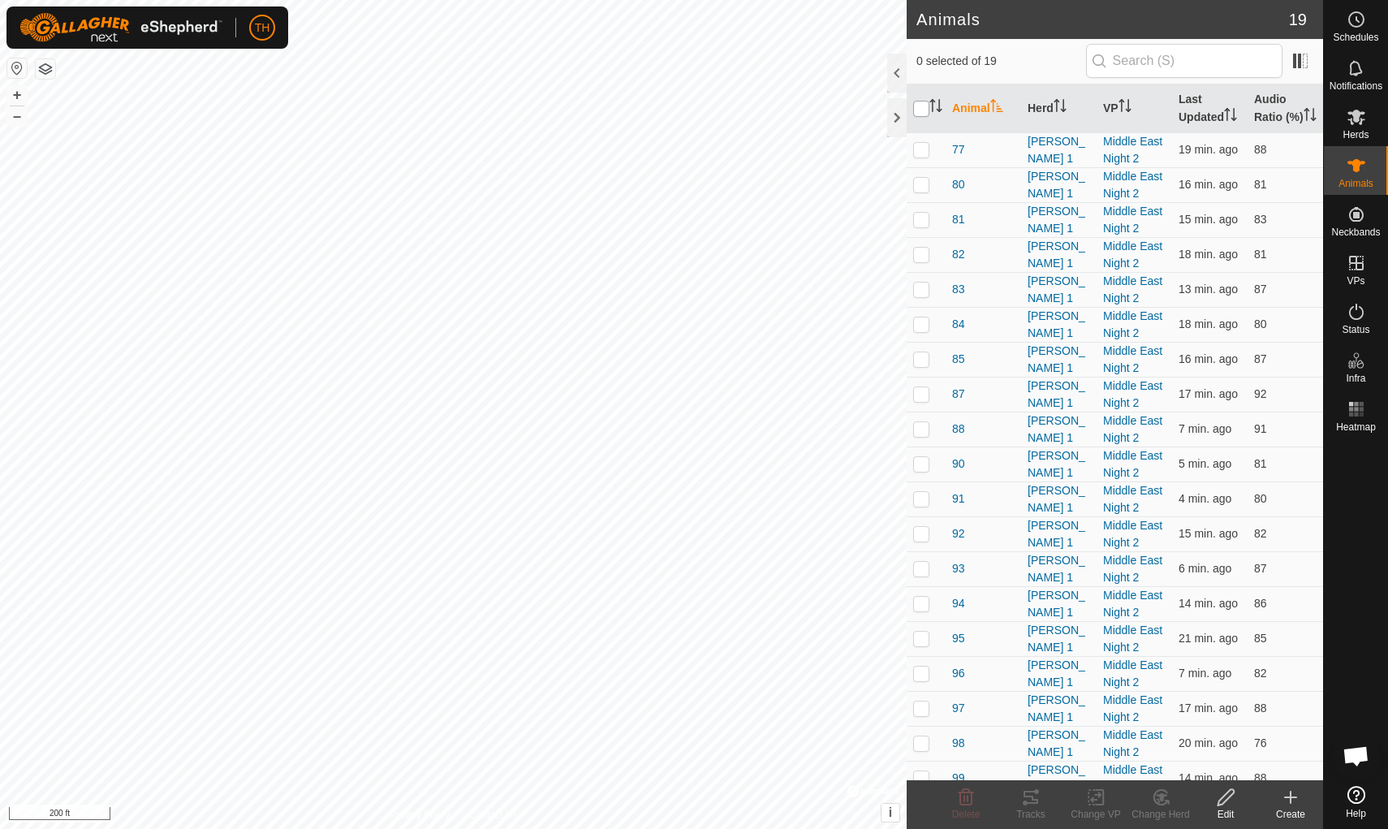
checkbox input "true"
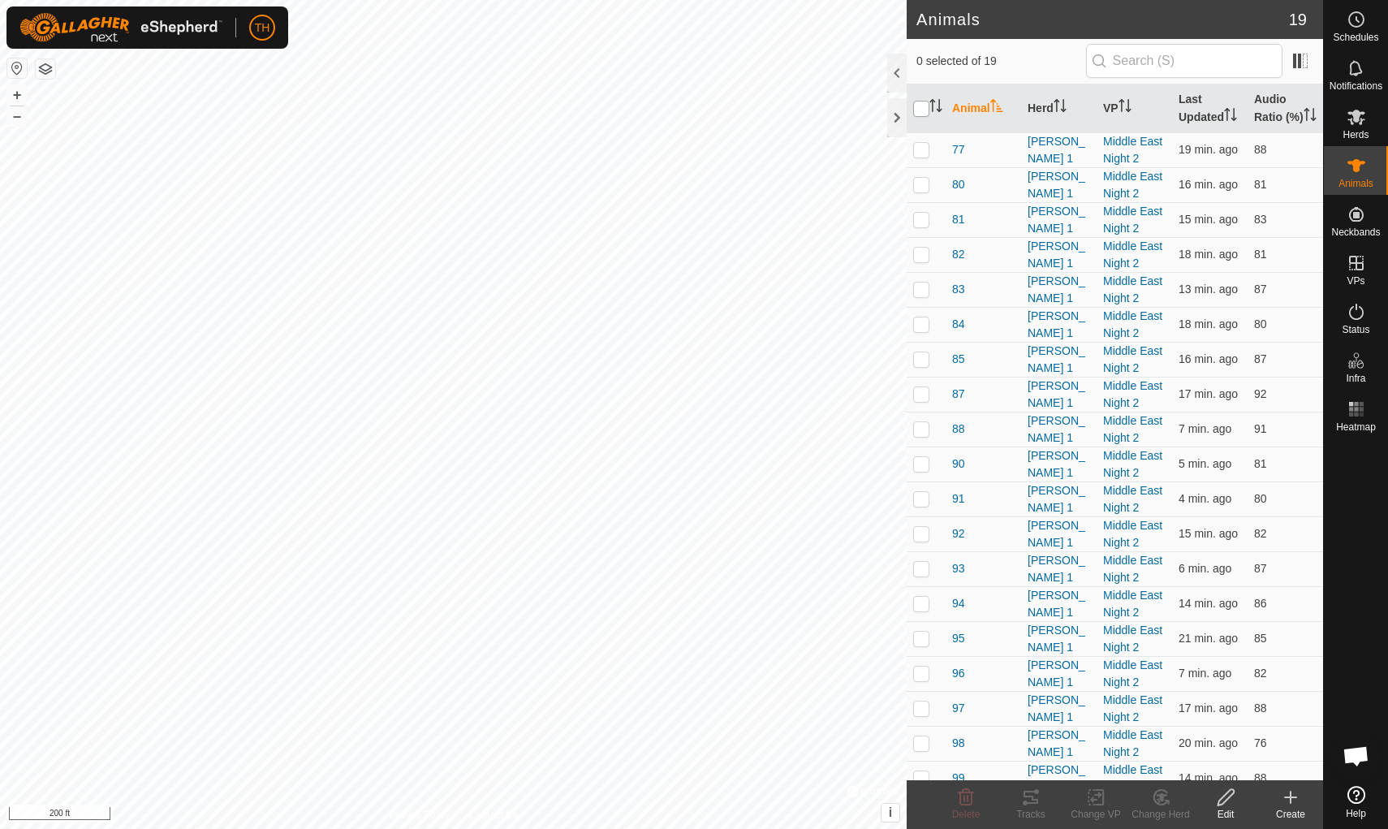
checkbox input "true"
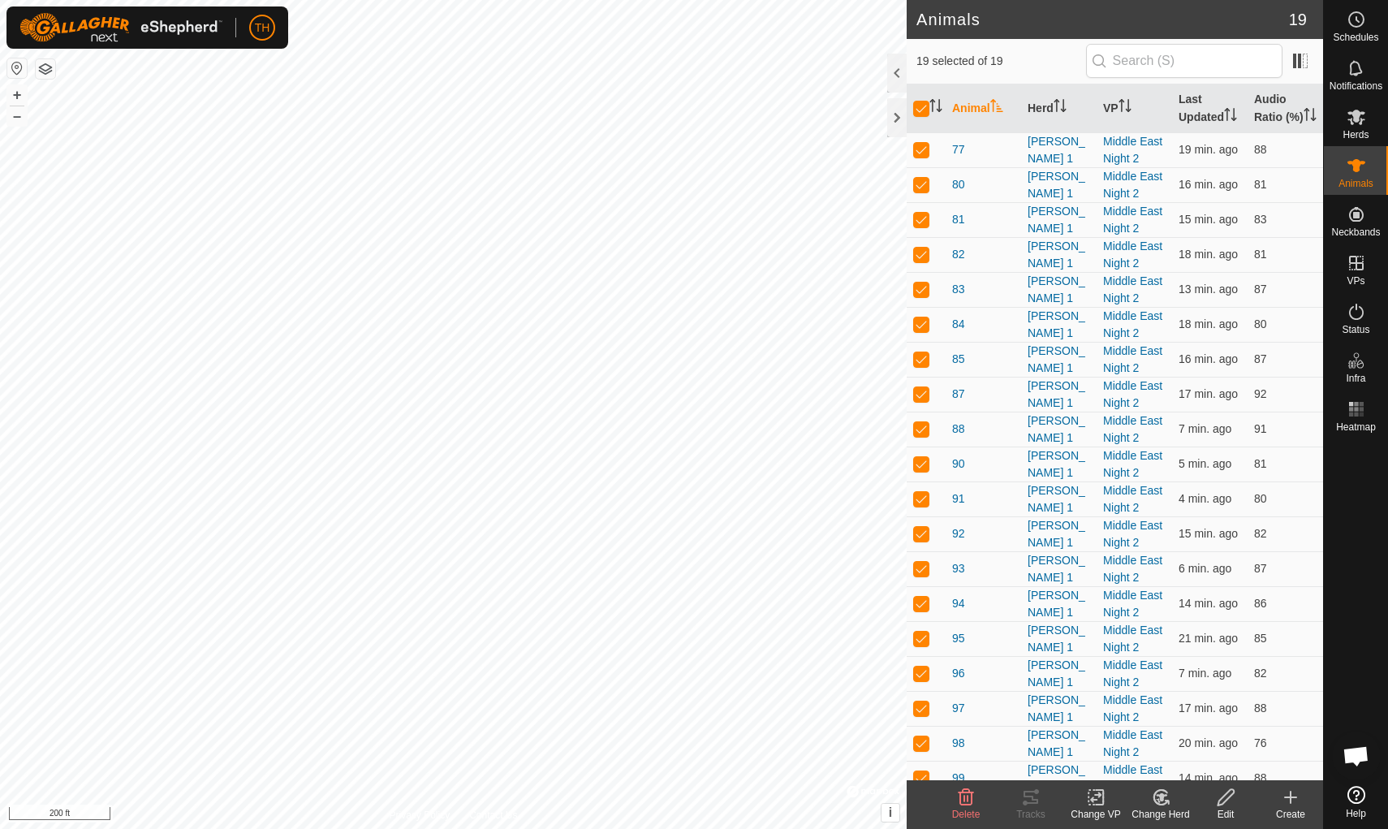
click at [1097, 800] on icon at bounding box center [1095, 797] width 11 height 11
click at [1143, 718] on span "Choose VP..." at bounding box center [1137, 727] width 75 height 19
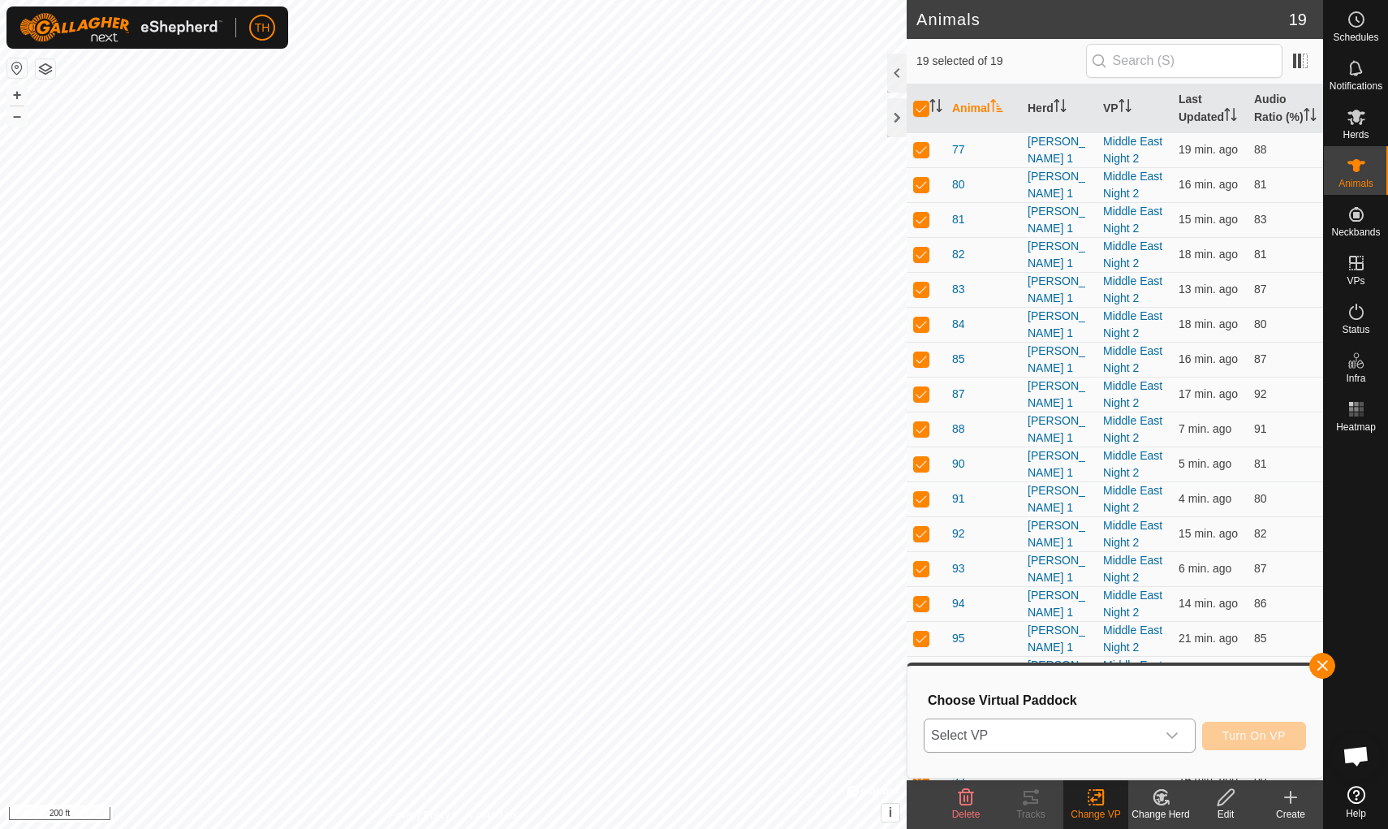
click at [1051, 735] on span "Select VP" at bounding box center [1040, 735] width 231 height 32
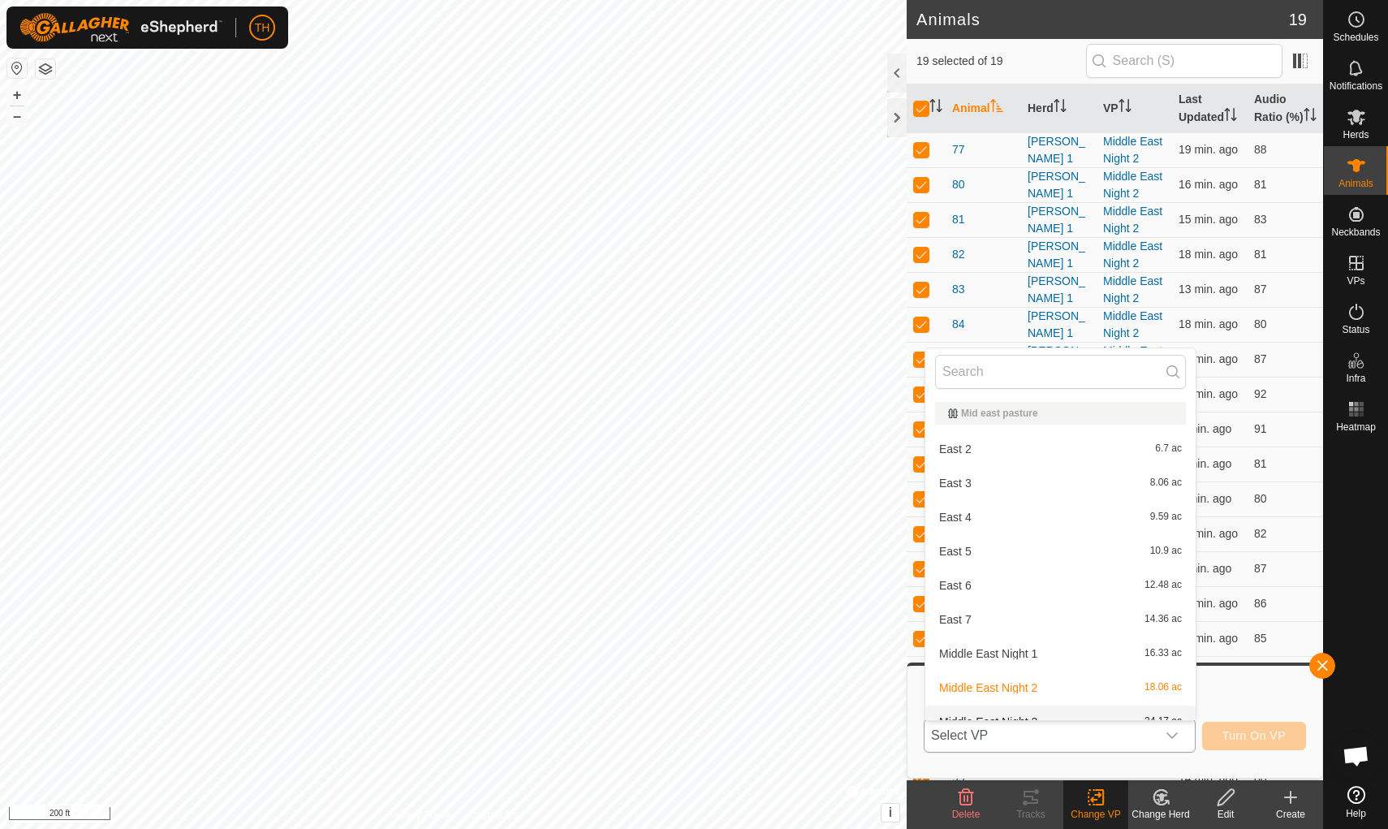
scroll to position [18, 0]
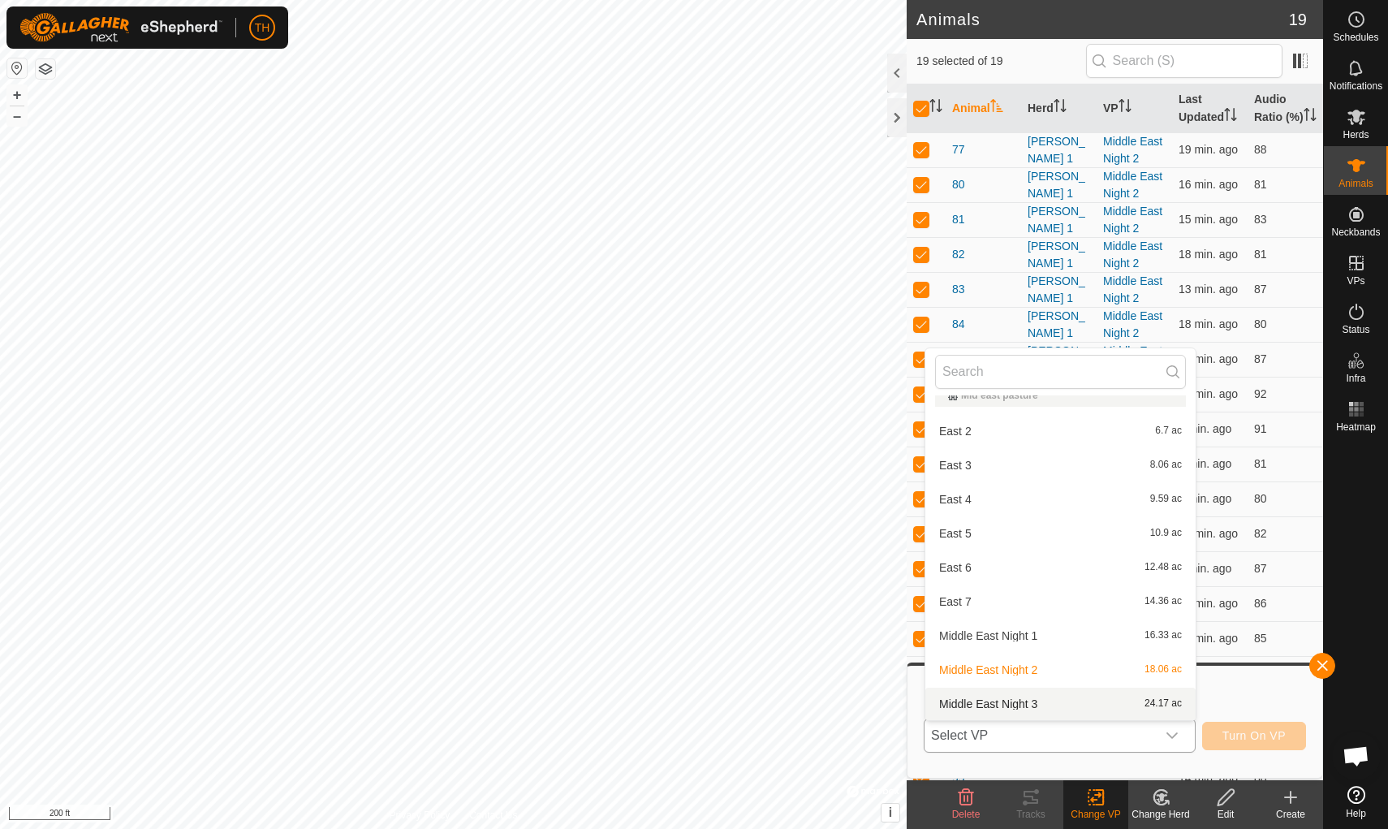
click at [1010, 705] on span "Middle East Night 3" at bounding box center [988, 703] width 98 height 11
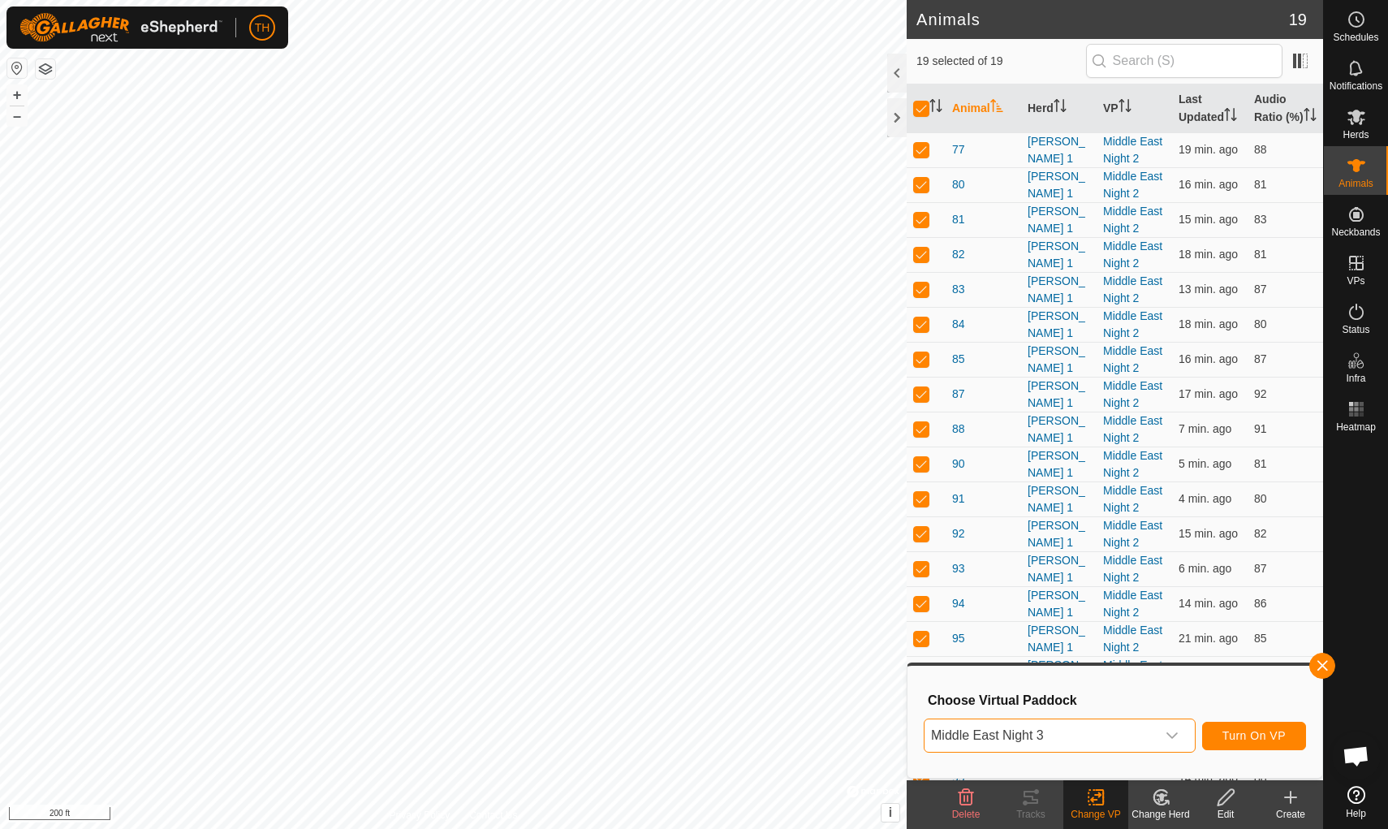
click at [1248, 734] on span "Turn On VP" at bounding box center [1253, 735] width 63 height 13
